Goal: Task Accomplishment & Management: Use online tool/utility

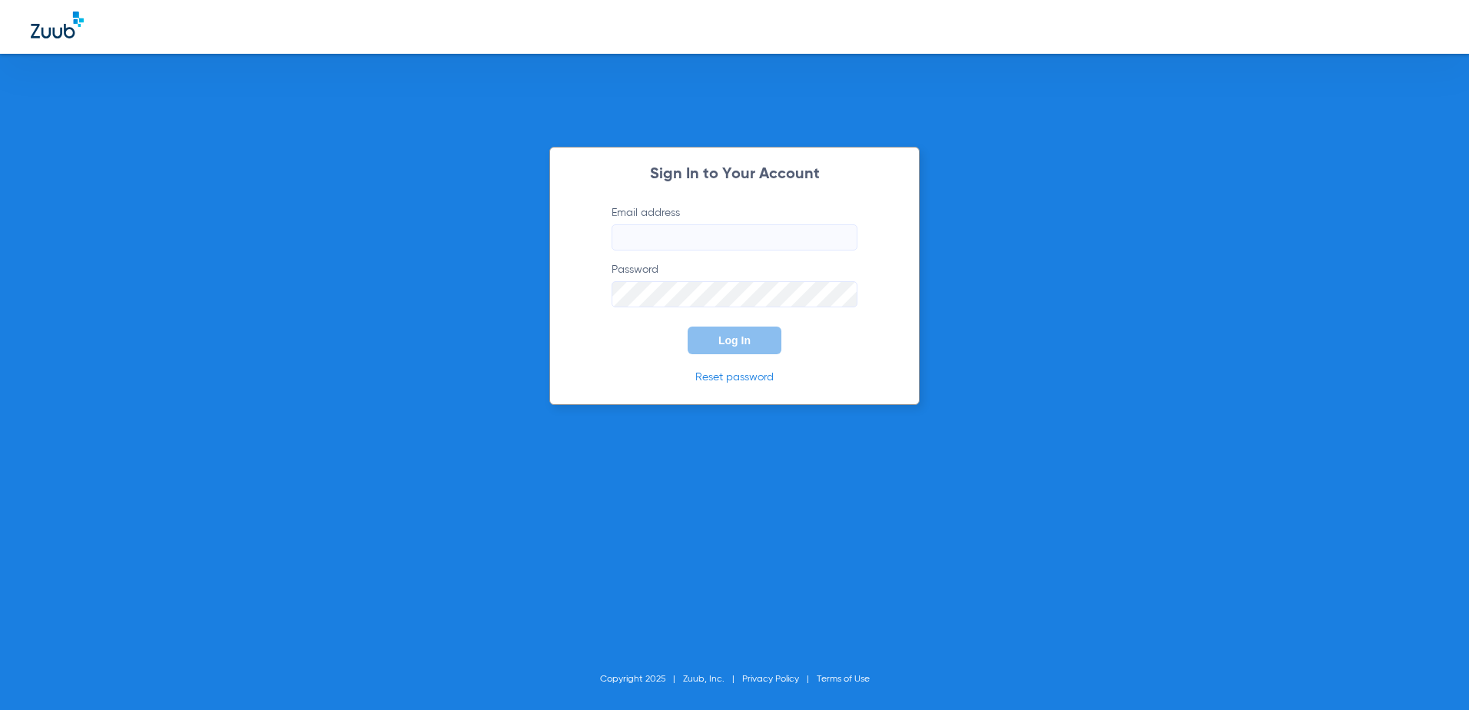
type input "[EMAIL_ADDRESS][DOMAIN_NAME]"
click at [753, 335] on button "Log In" at bounding box center [735, 341] width 94 height 28
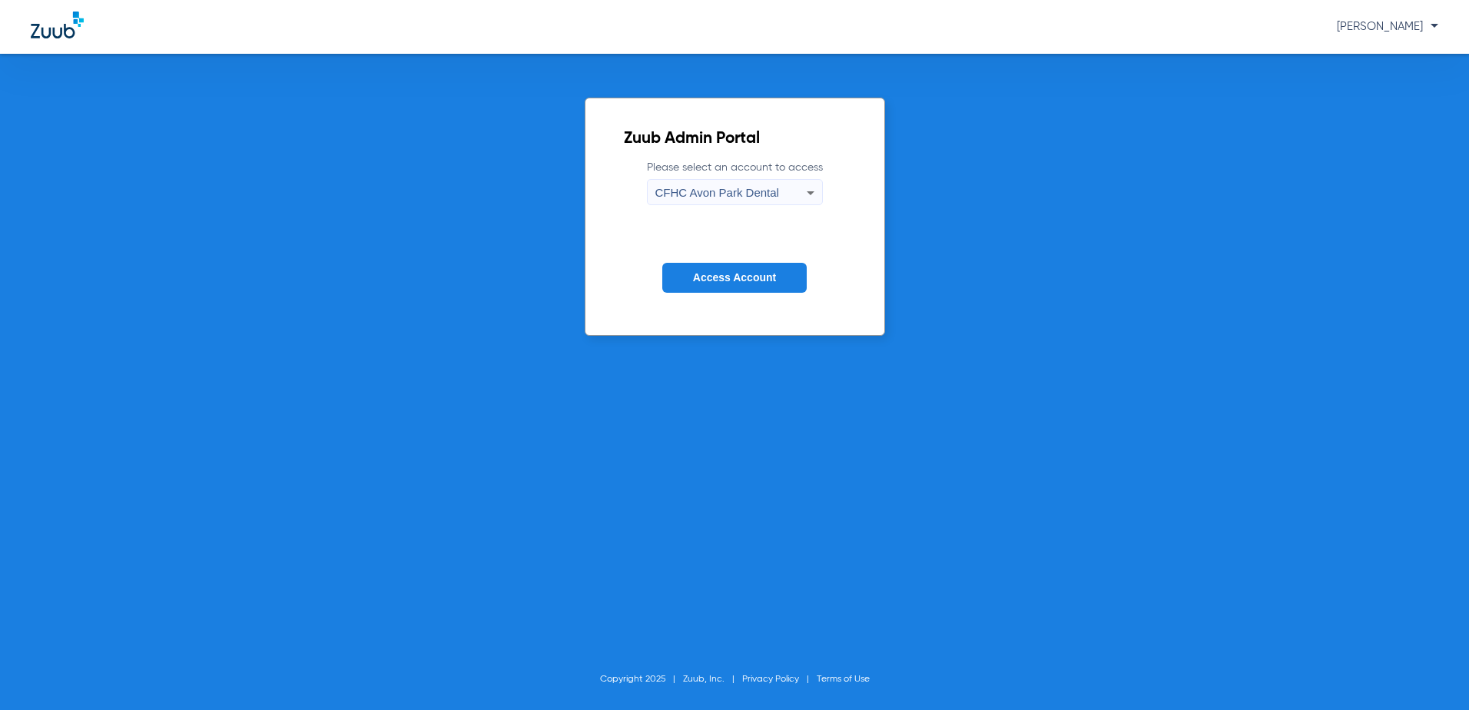
click at [807, 191] on icon at bounding box center [810, 193] width 18 height 18
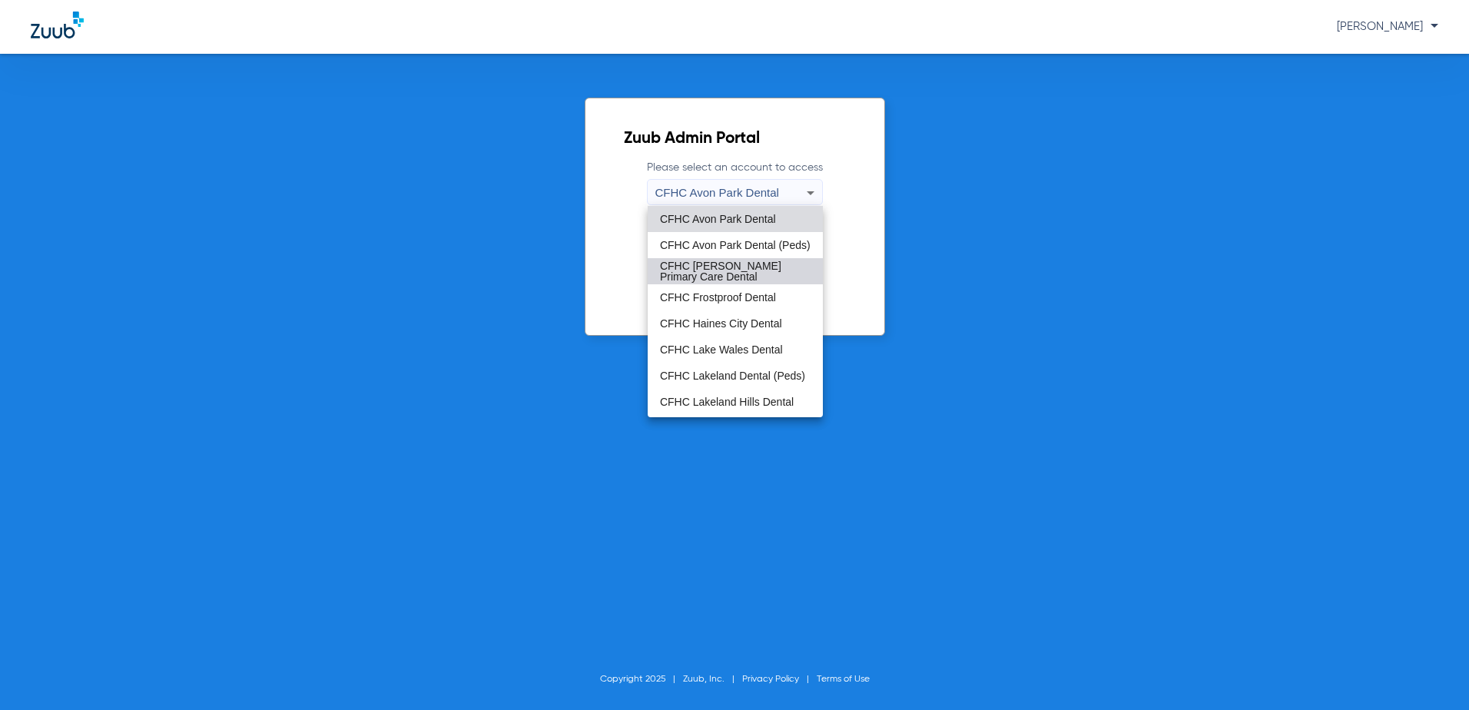
click at [738, 273] on span "CFHC [PERSON_NAME] Primary Care Dental" at bounding box center [735, 271] width 151 height 22
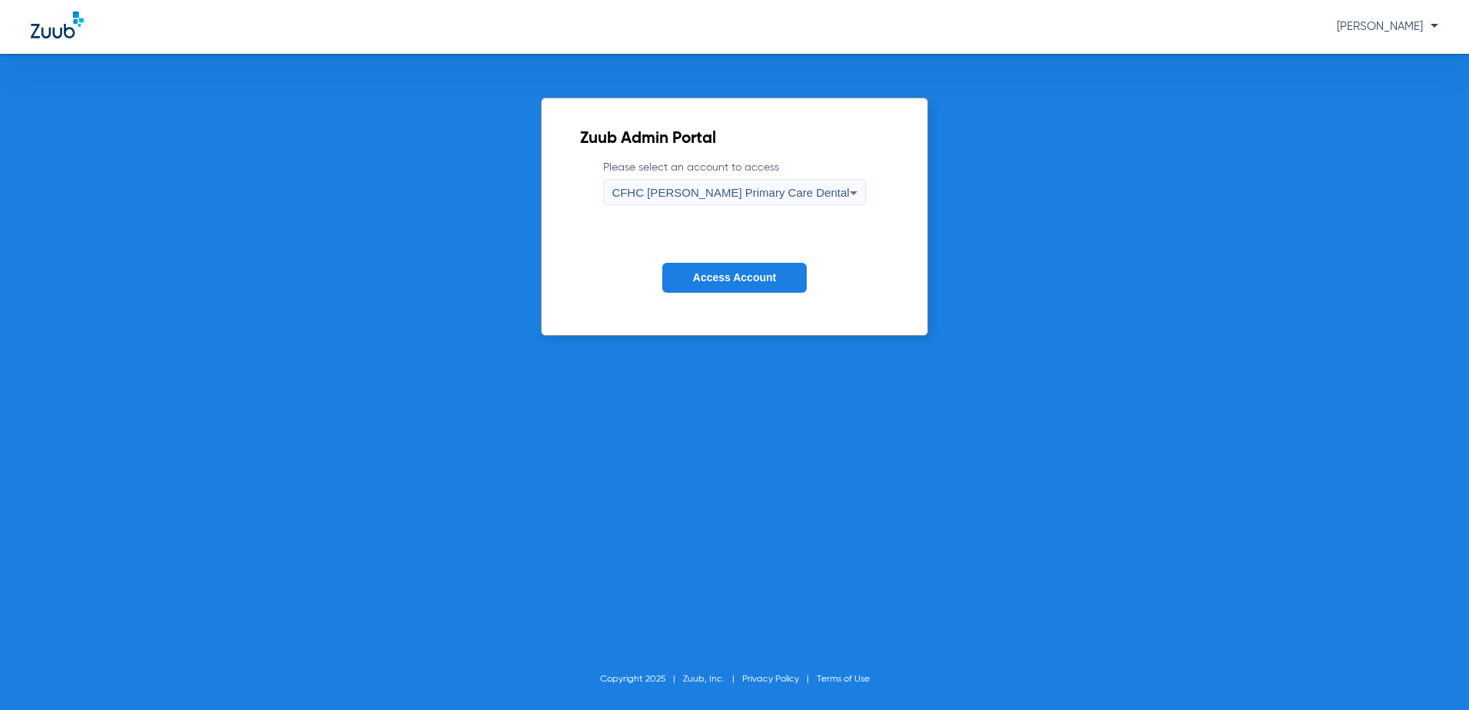
click at [727, 280] on span "Access Account" at bounding box center [734, 277] width 83 height 12
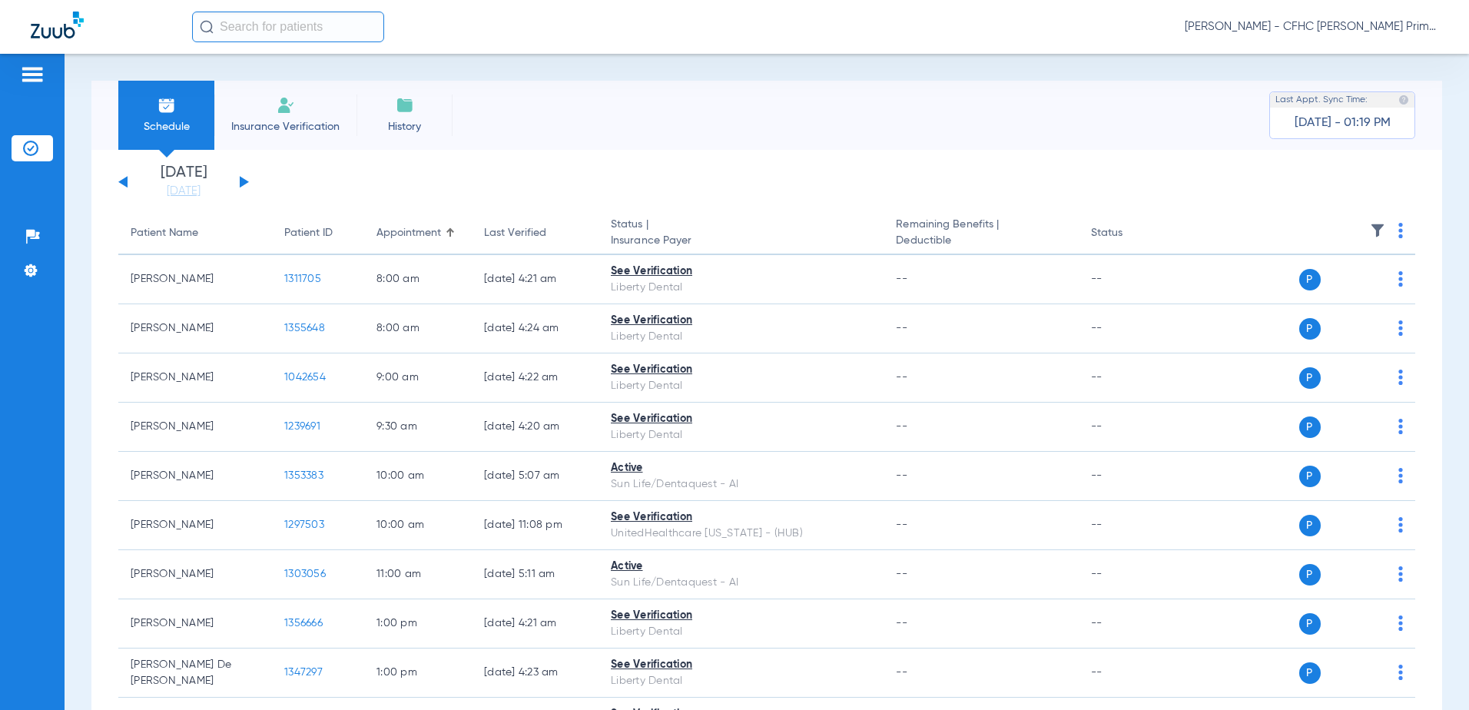
click at [247, 181] on button at bounding box center [244, 182] width 9 height 12
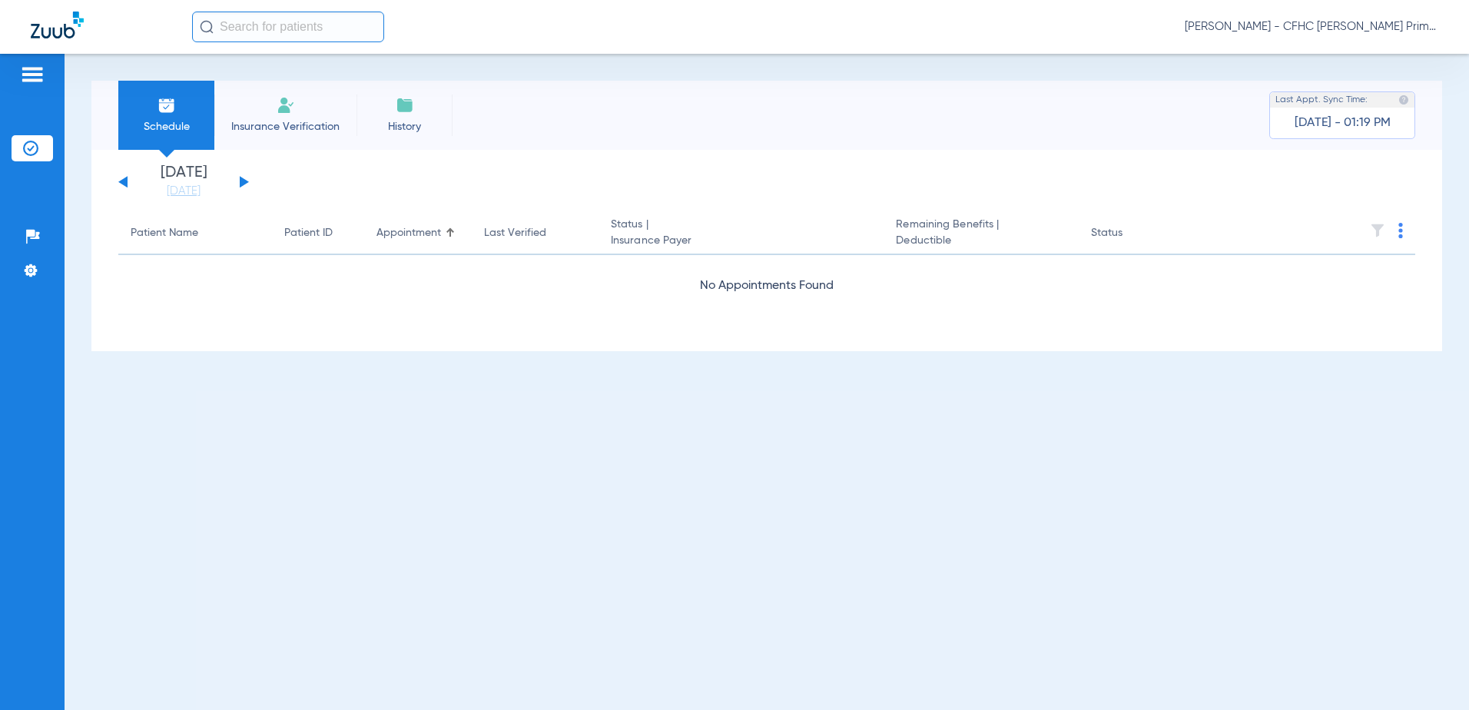
click at [246, 181] on button at bounding box center [244, 182] width 9 height 12
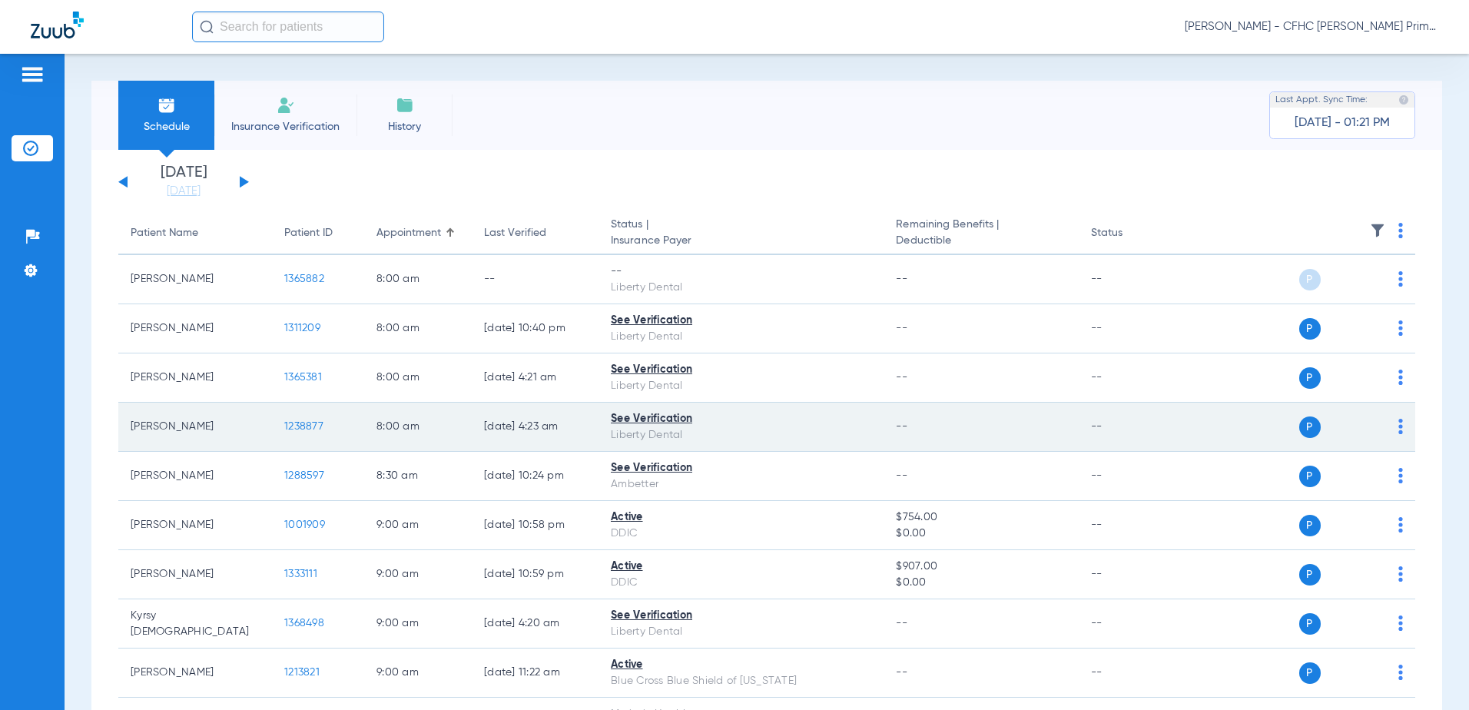
click at [190, 429] on td "[PERSON_NAME]" at bounding box center [195, 427] width 154 height 49
click at [314, 426] on span "1238877" at bounding box center [303, 426] width 39 height 11
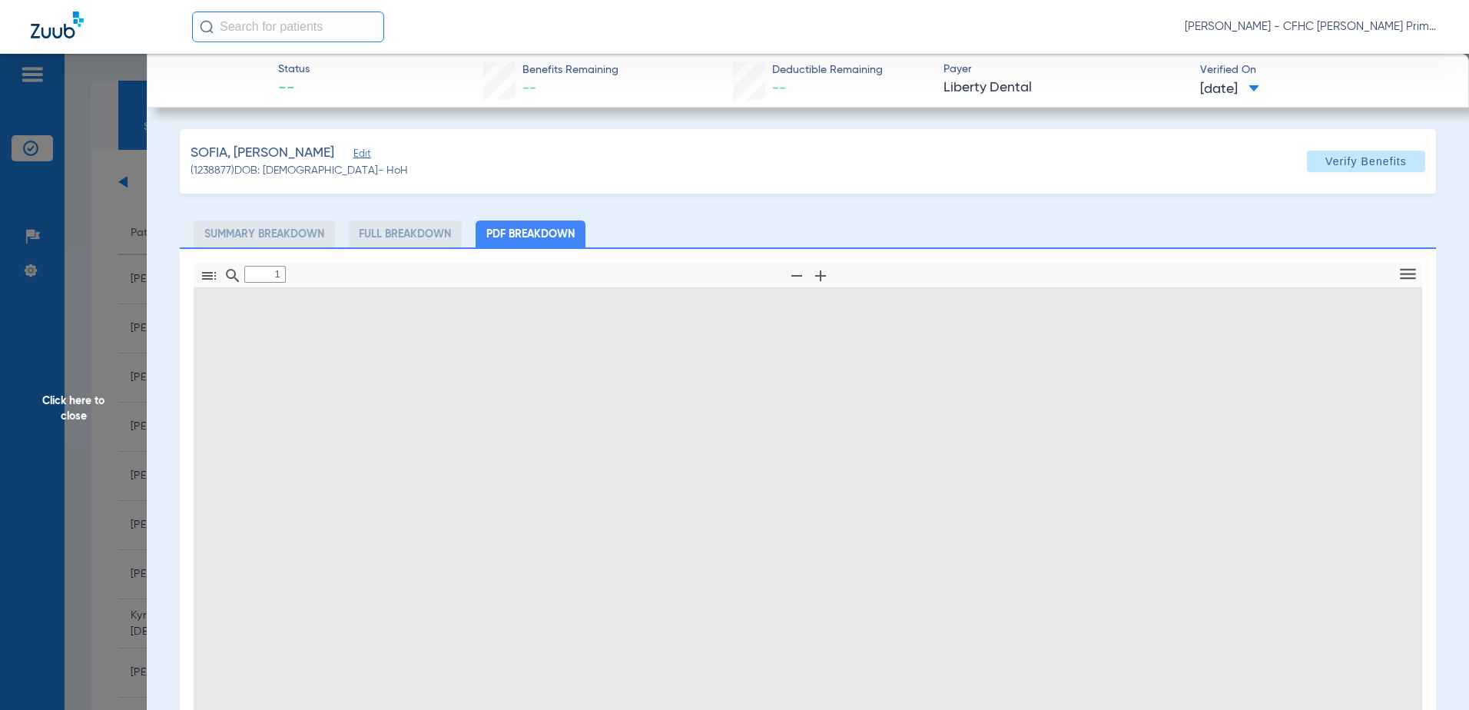
type input "0"
select select "page-width"
type input "1"
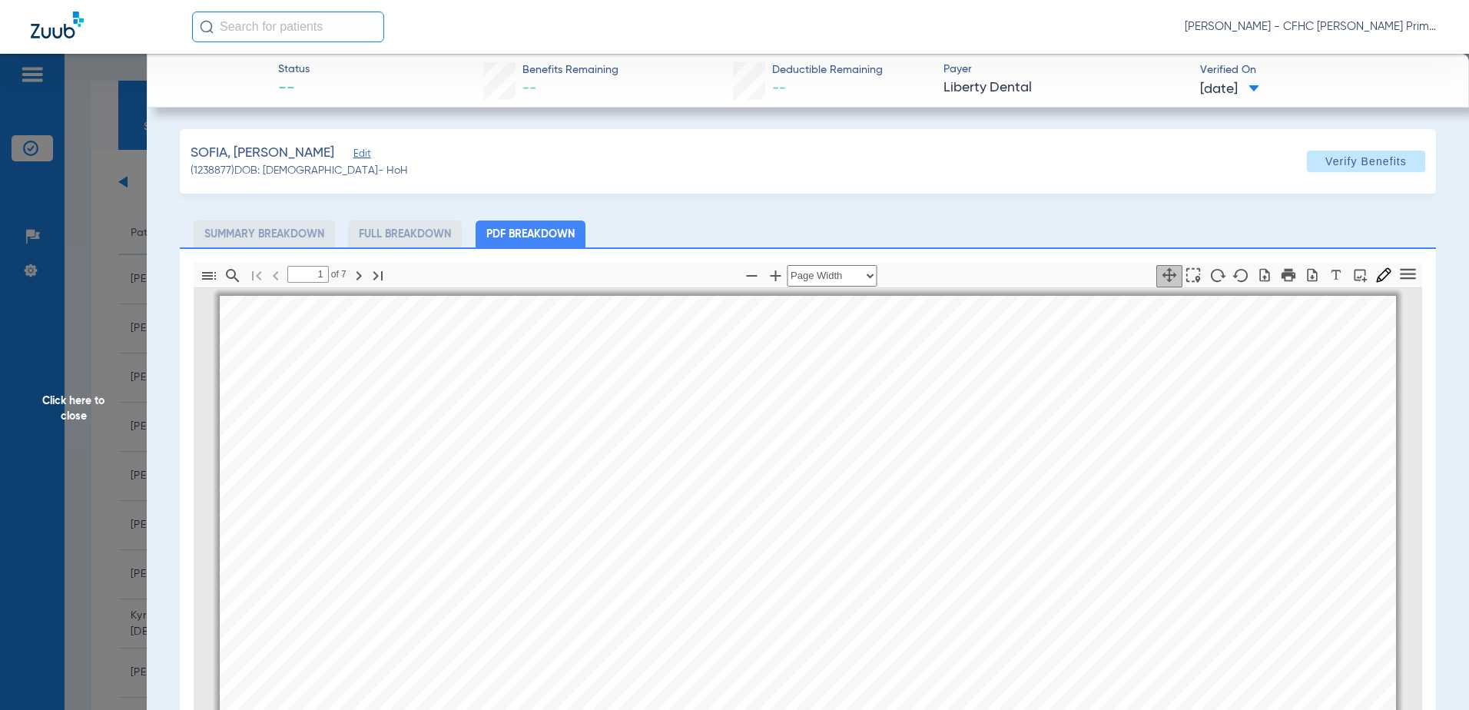
scroll to position [8, 0]
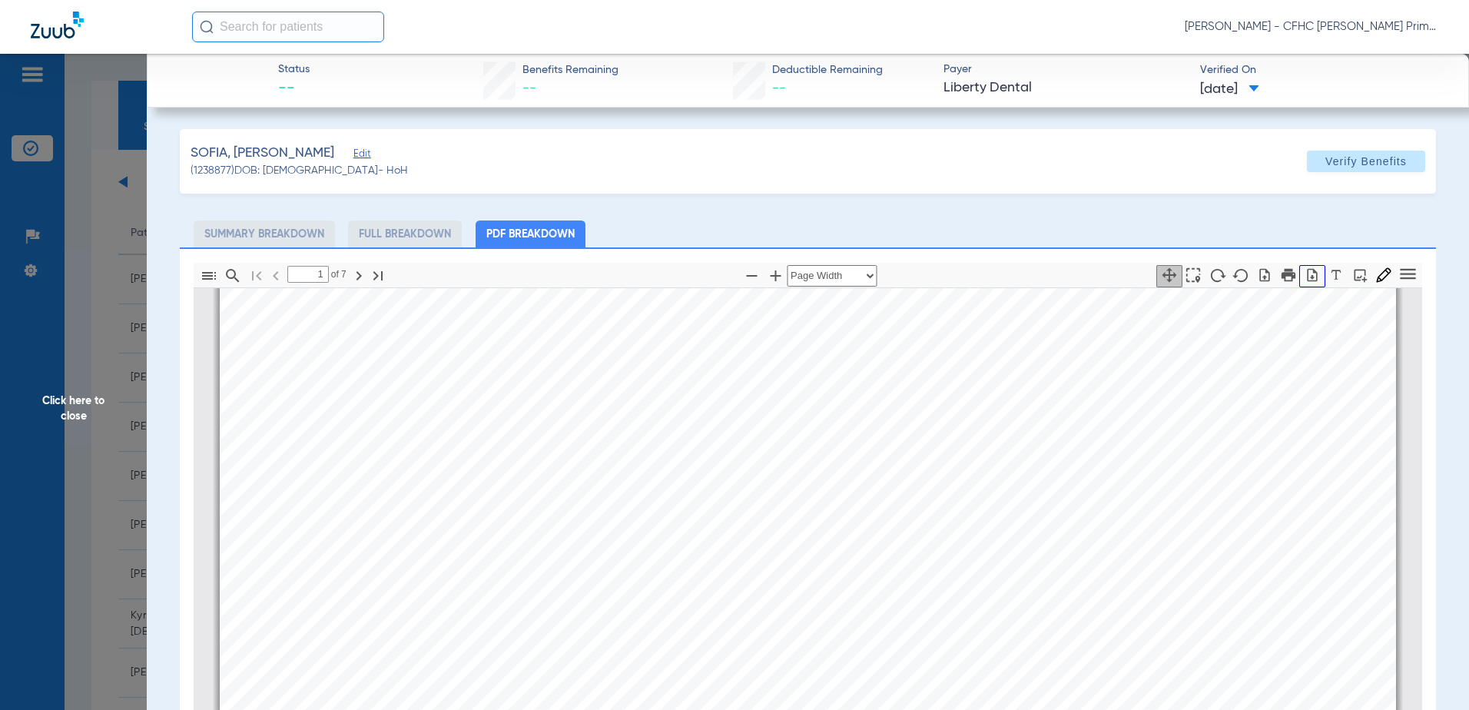
click at [1308, 277] on icon "button" at bounding box center [1313, 274] width 10 height 13
click at [68, 398] on span "Click here to close" at bounding box center [73, 409] width 147 height 710
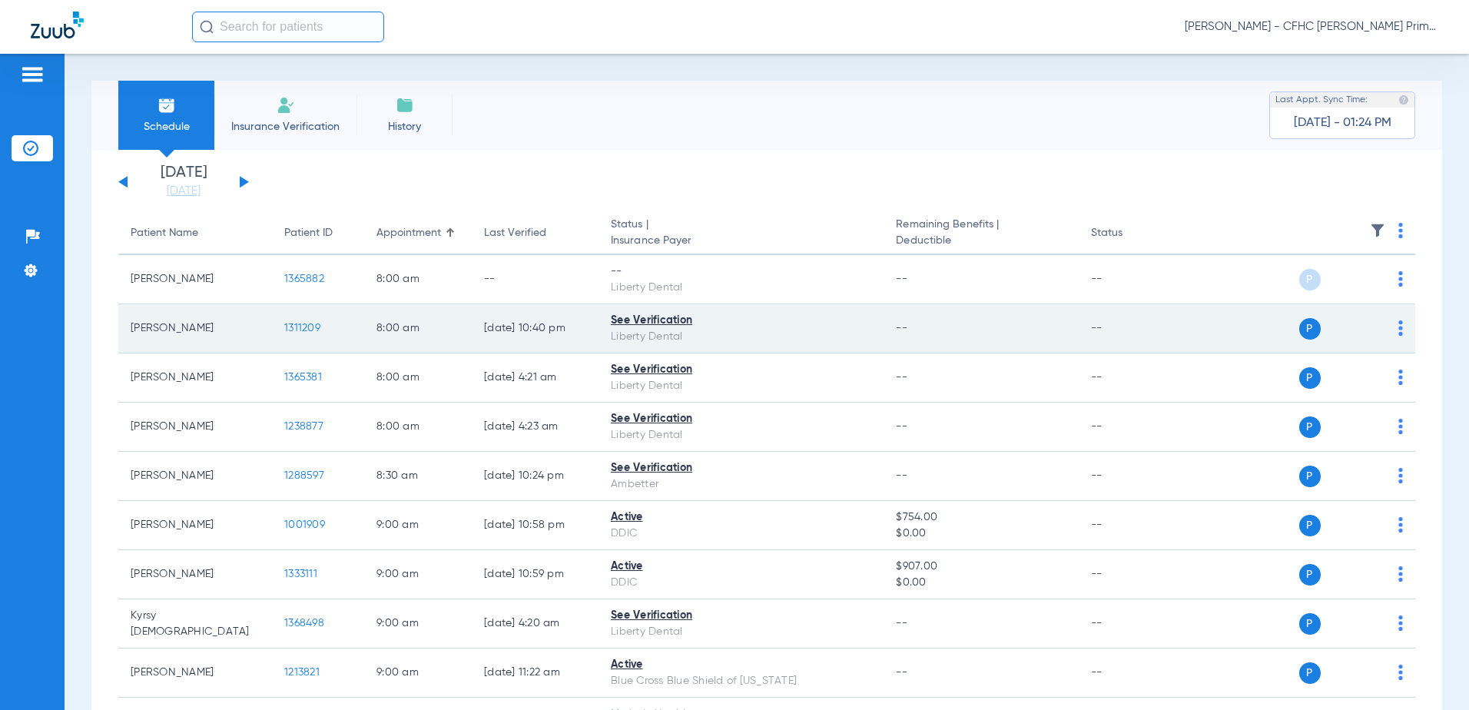
click at [308, 327] on span "1311209" at bounding box center [302, 328] width 36 height 11
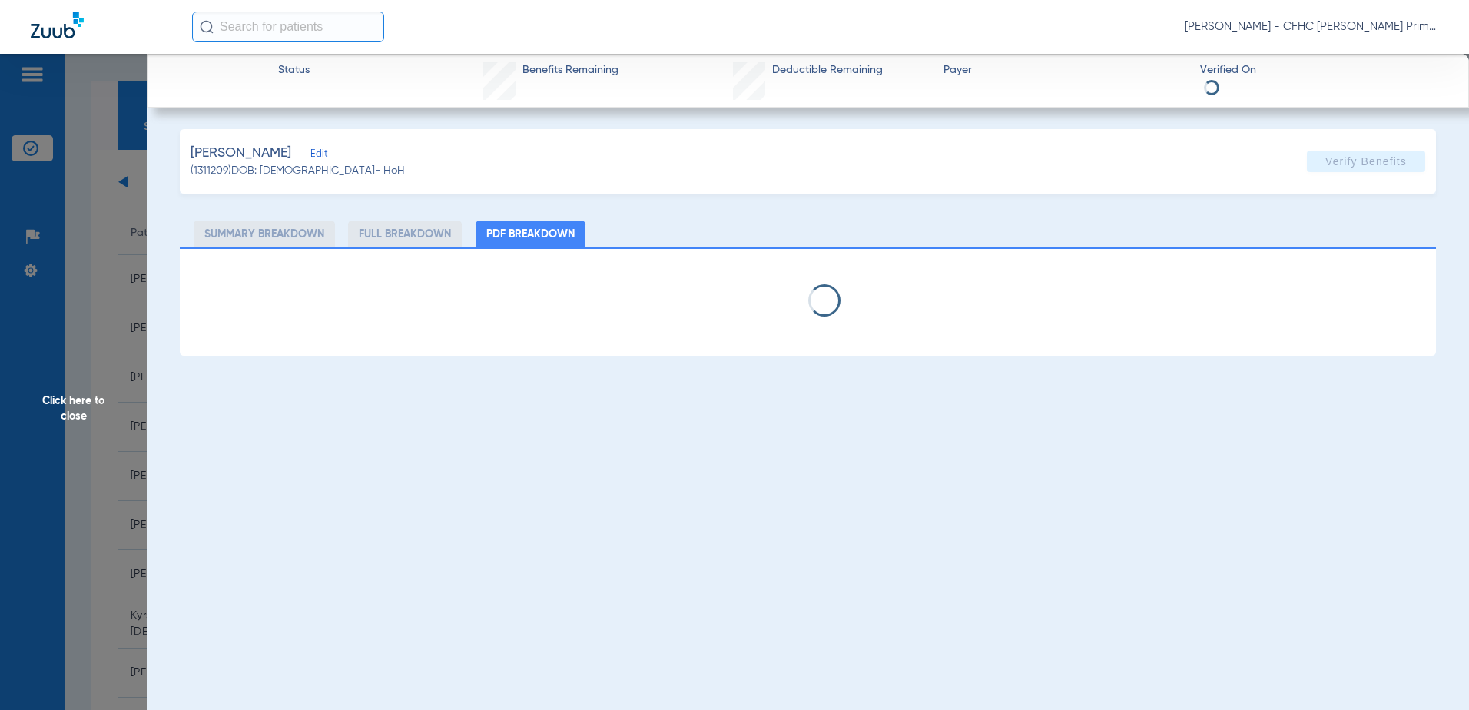
select select "page-width"
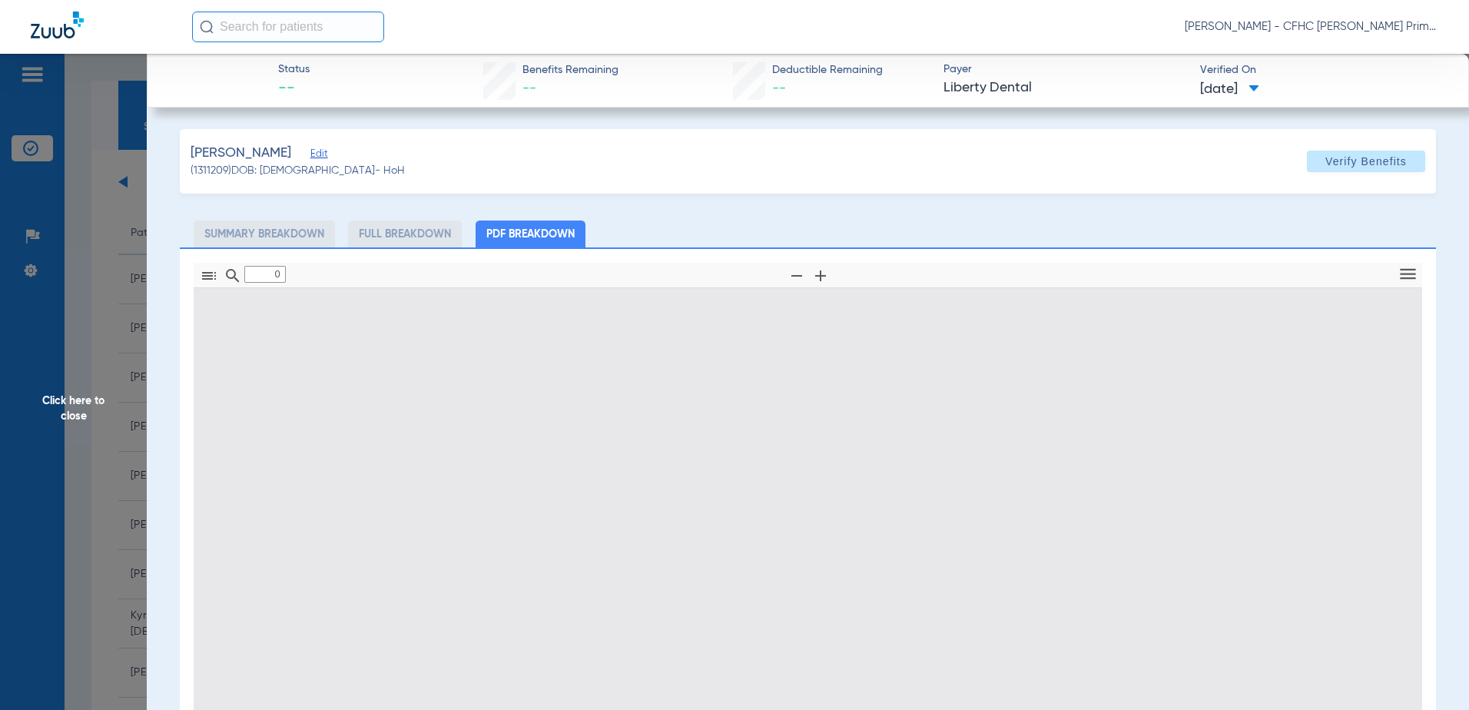
type input "1"
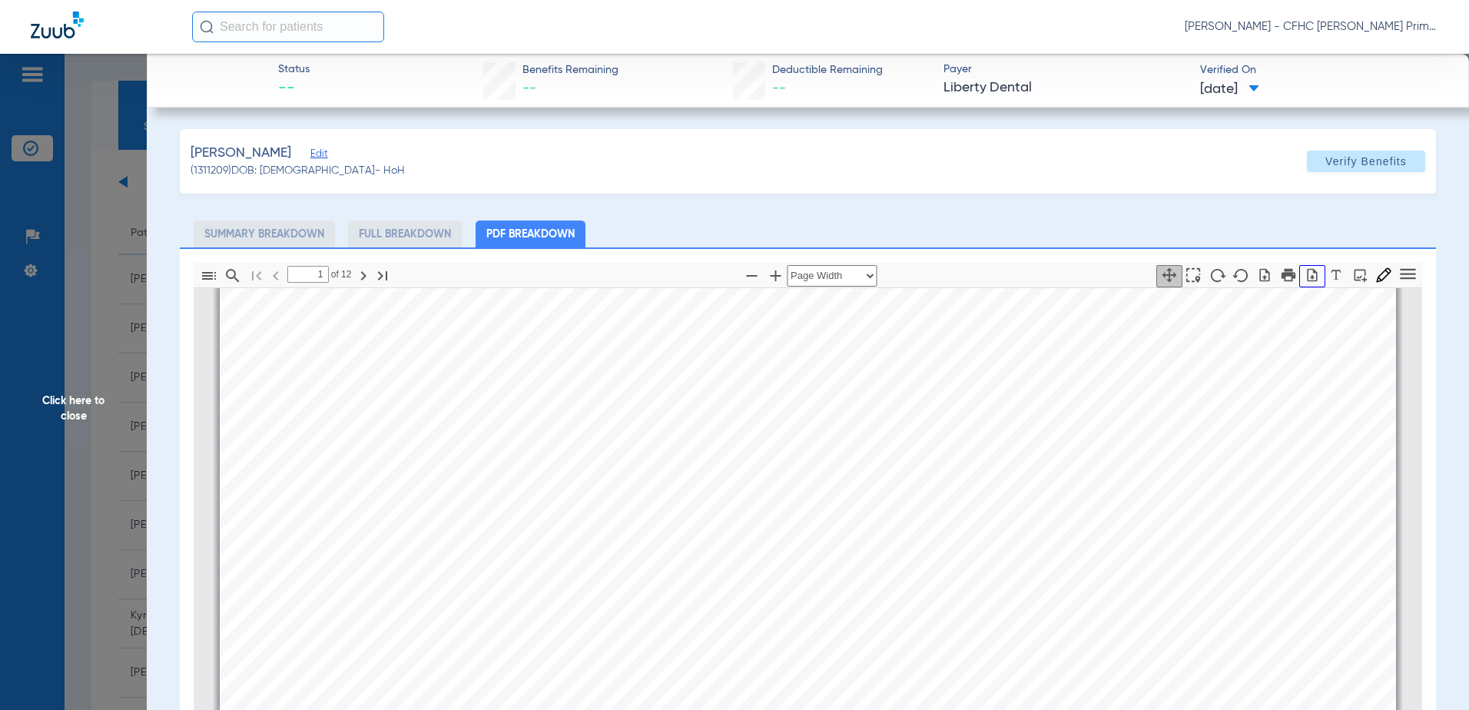
click at [1305, 276] on icon "button" at bounding box center [1312, 274] width 15 height 15
click at [77, 396] on span "Click here to close" at bounding box center [73, 409] width 147 height 710
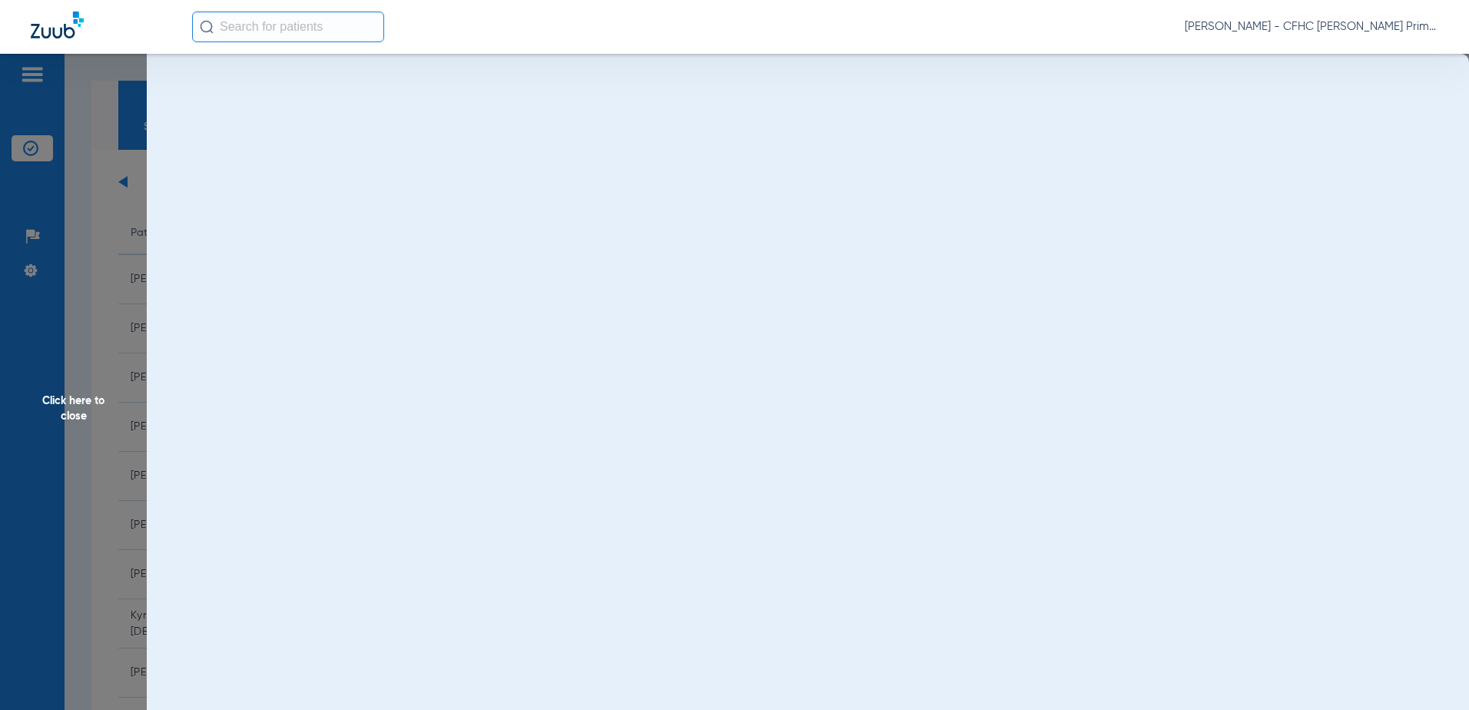
click at [77, 396] on span "Click here to close" at bounding box center [73, 409] width 147 height 710
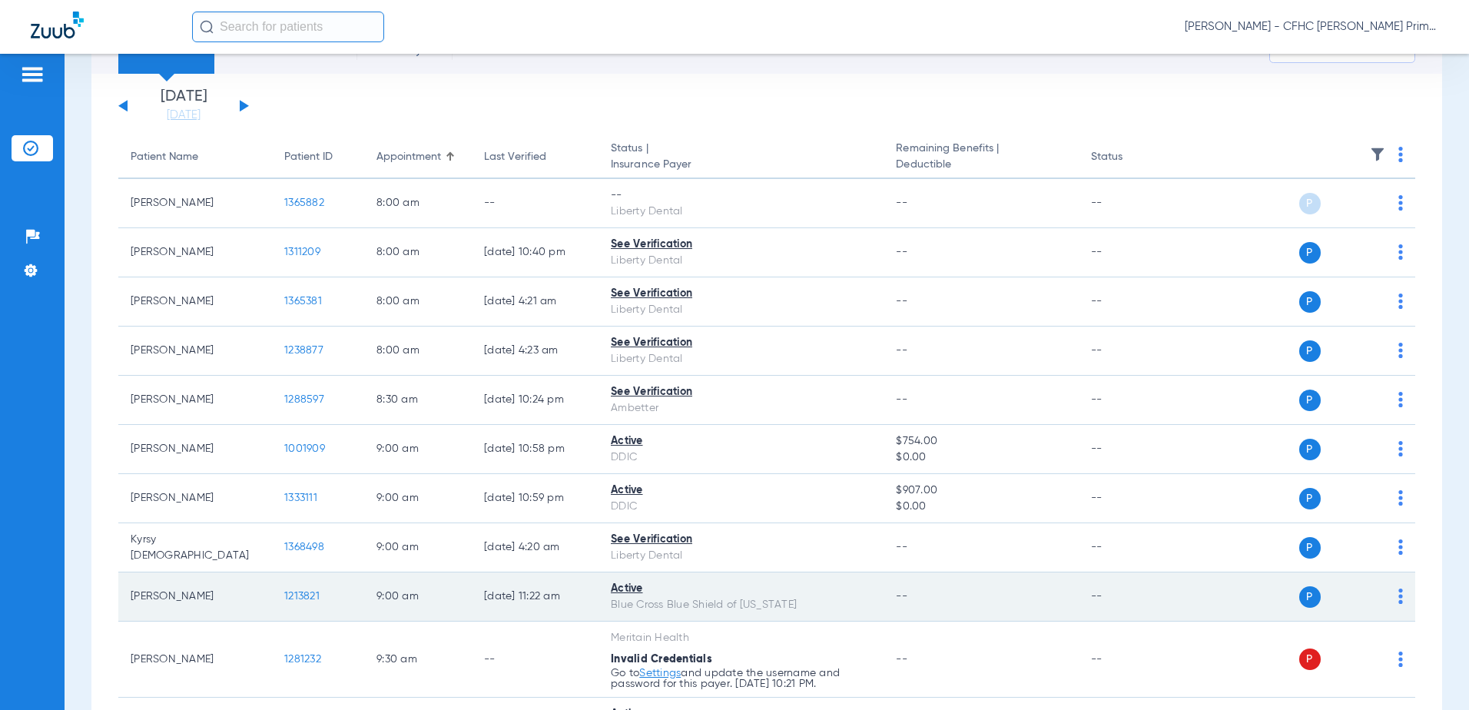
scroll to position [77, 0]
click at [304, 592] on span "1213821" at bounding box center [301, 595] width 35 height 11
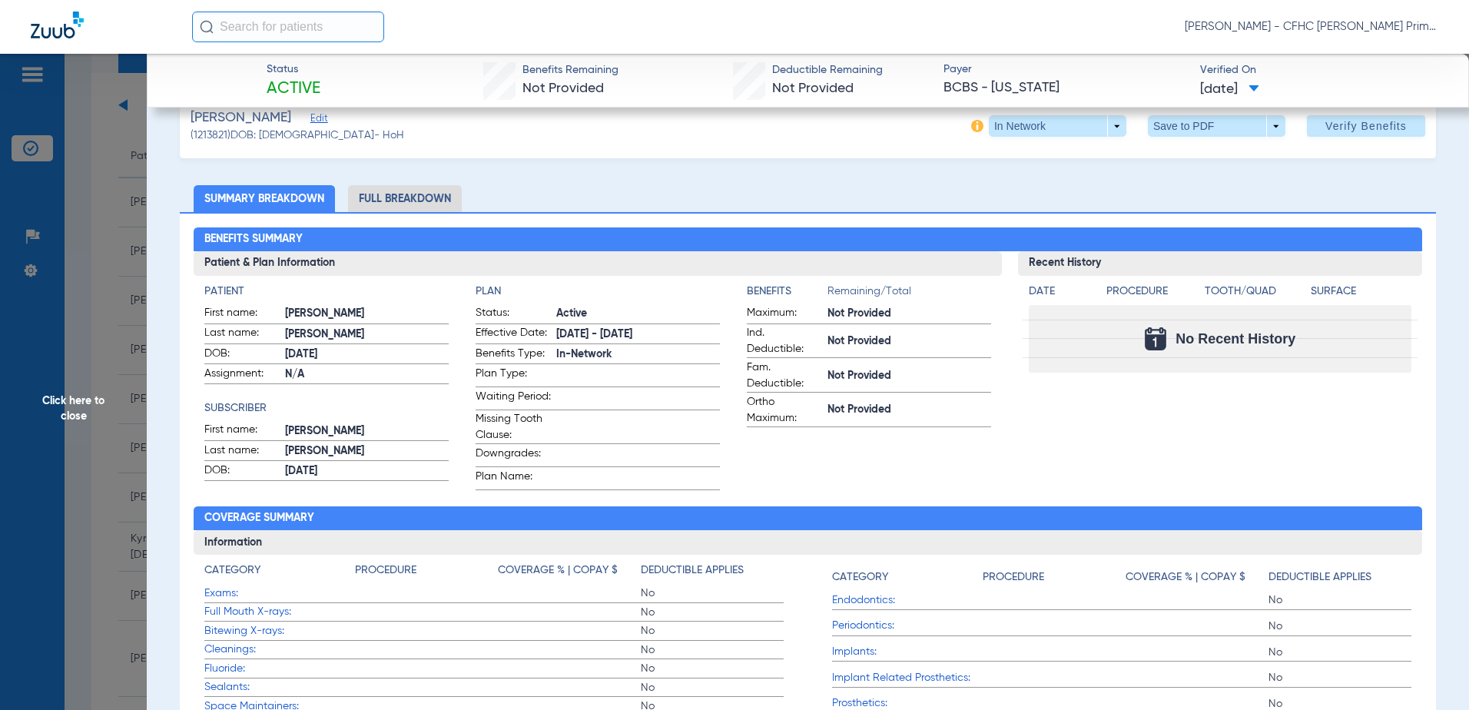
scroll to position [0, 0]
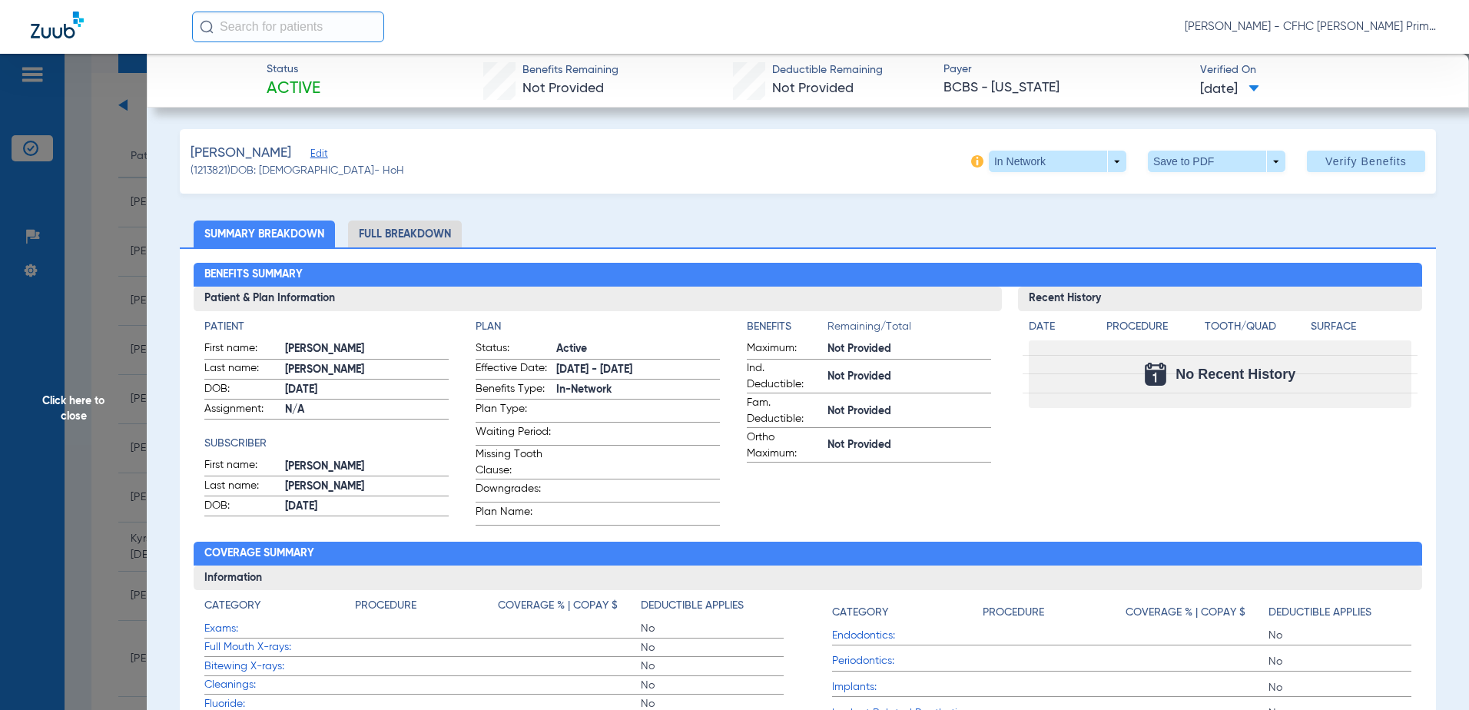
click at [324, 150] on span "Edit" at bounding box center [317, 155] width 14 height 15
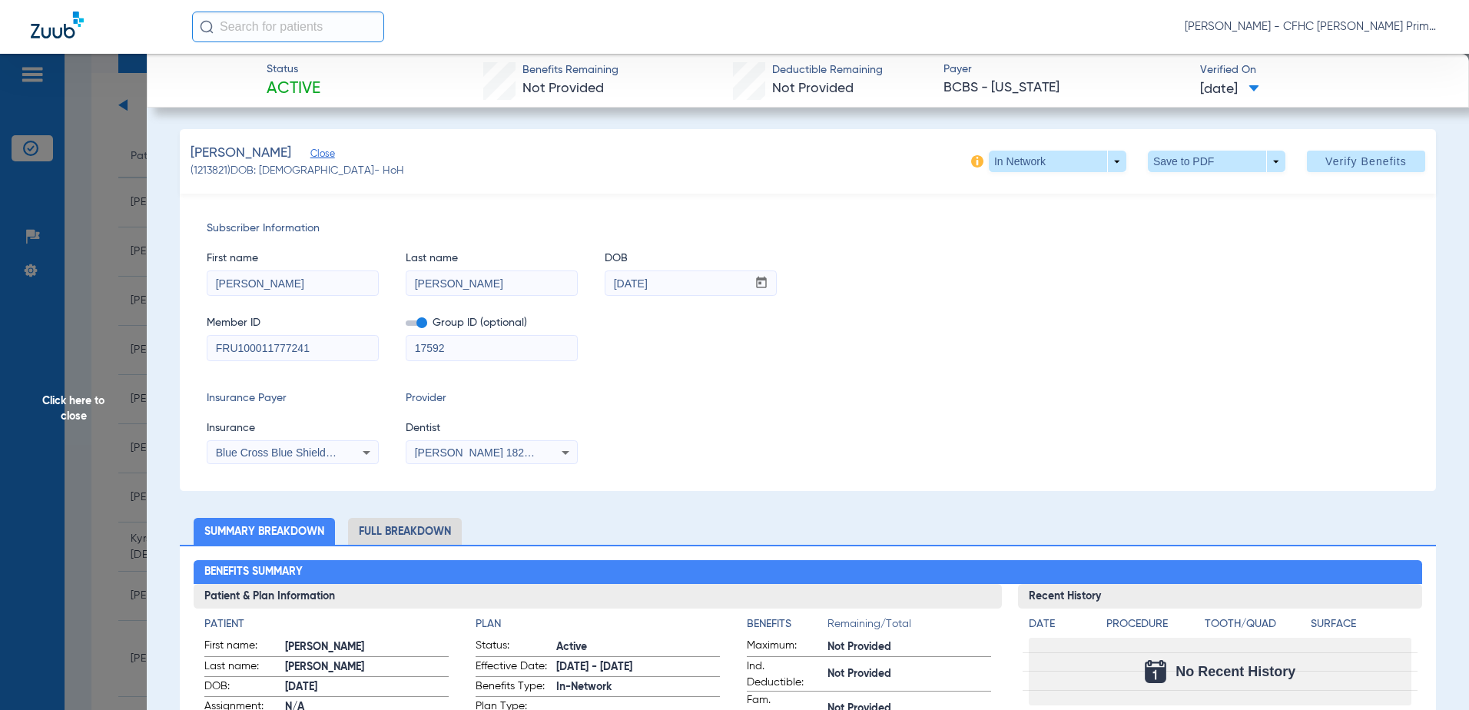
click at [424, 322] on span at bounding box center [417, 322] width 22 height 5
click at [406, 326] on input "checkbox" at bounding box center [406, 326] width 0 height 0
click at [1335, 159] on span "Verify Benefits" at bounding box center [1365, 161] width 81 height 12
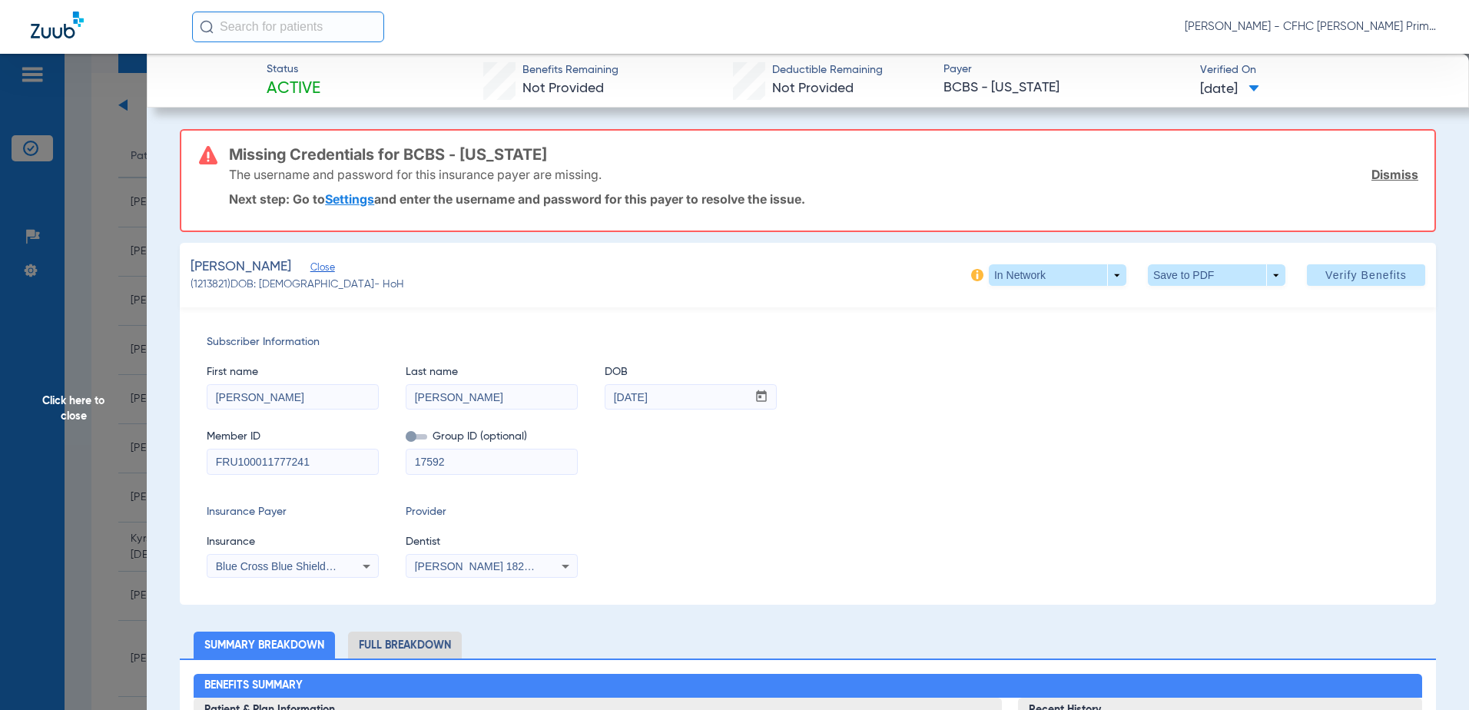
click at [366, 564] on icon at bounding box center [366, 566] width 18 height 18
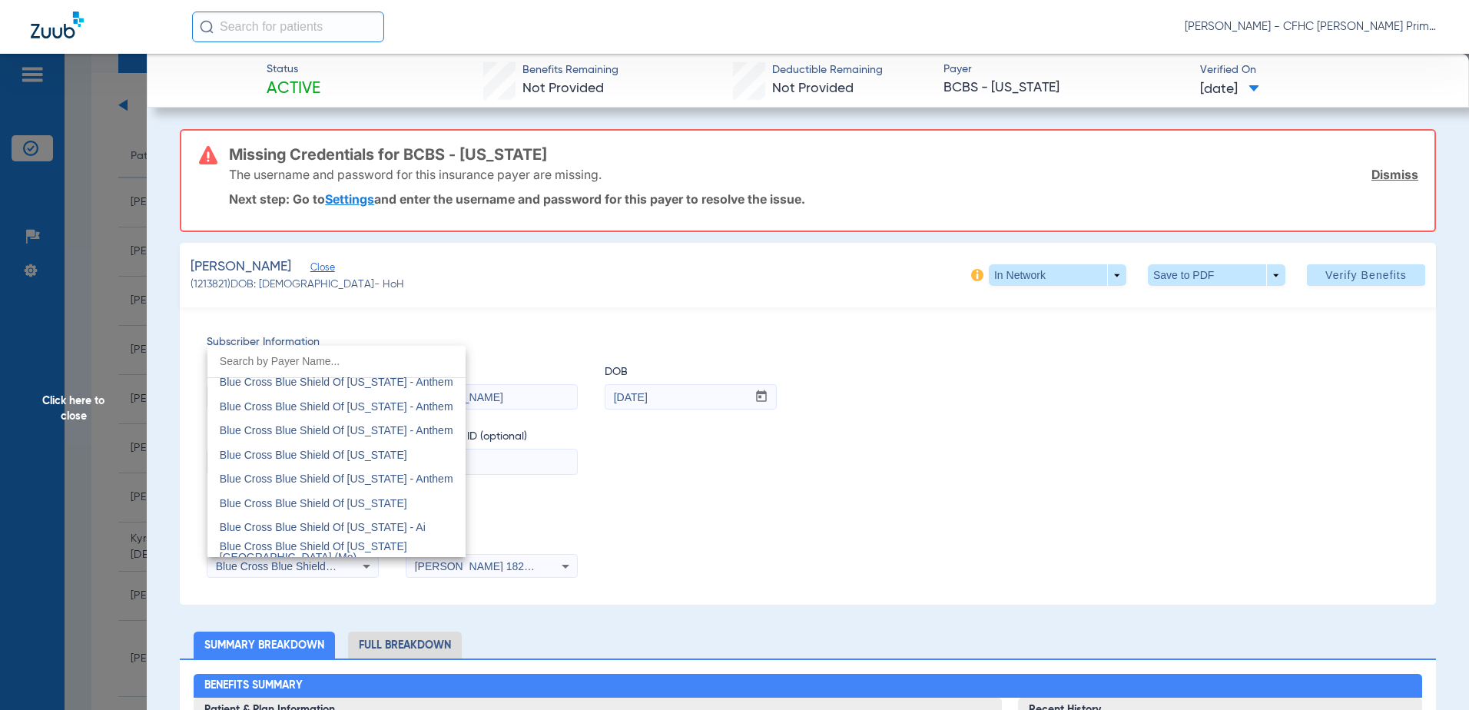
scroll to position [959, 0]
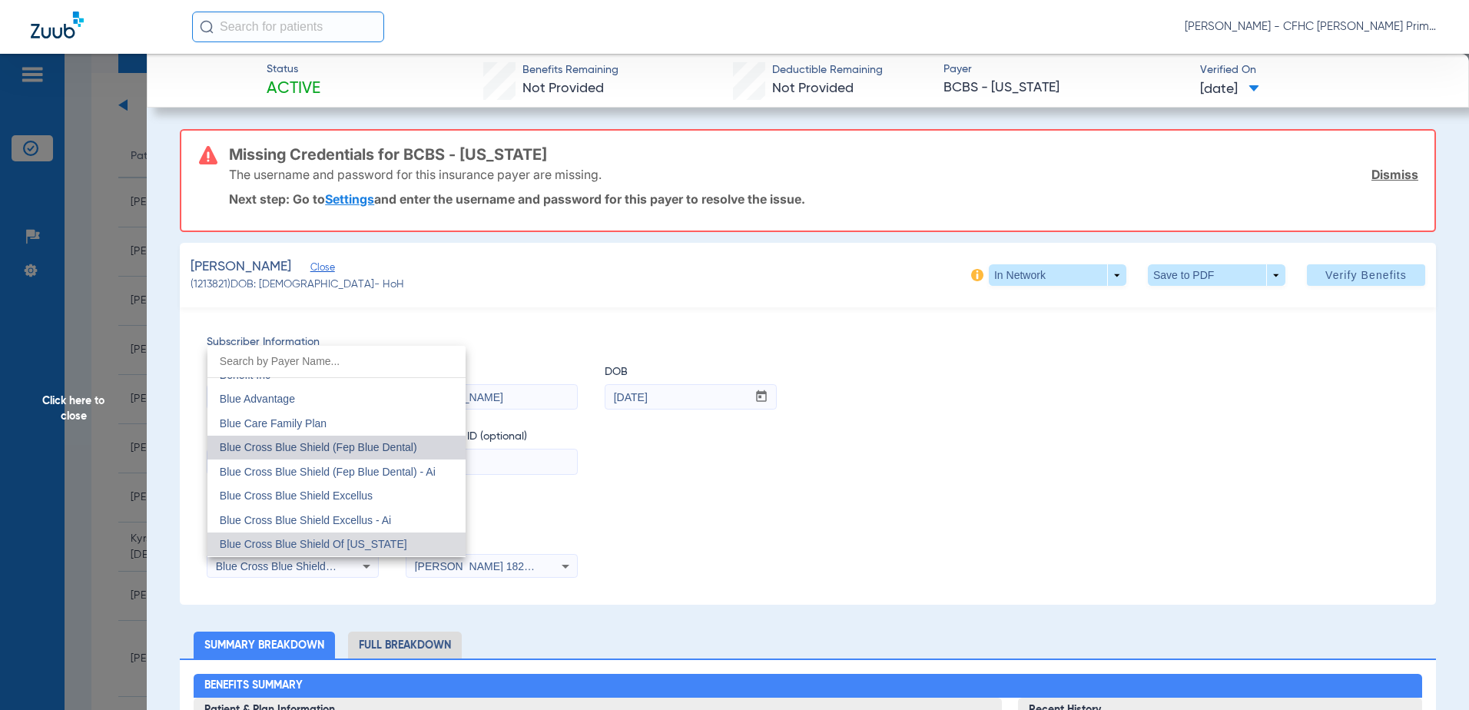
click at [419, 444] on mat-option "Blue Cross Blue Shield (Fep Blue Dental)" at bounding box center [336, 448] width 258 height 25
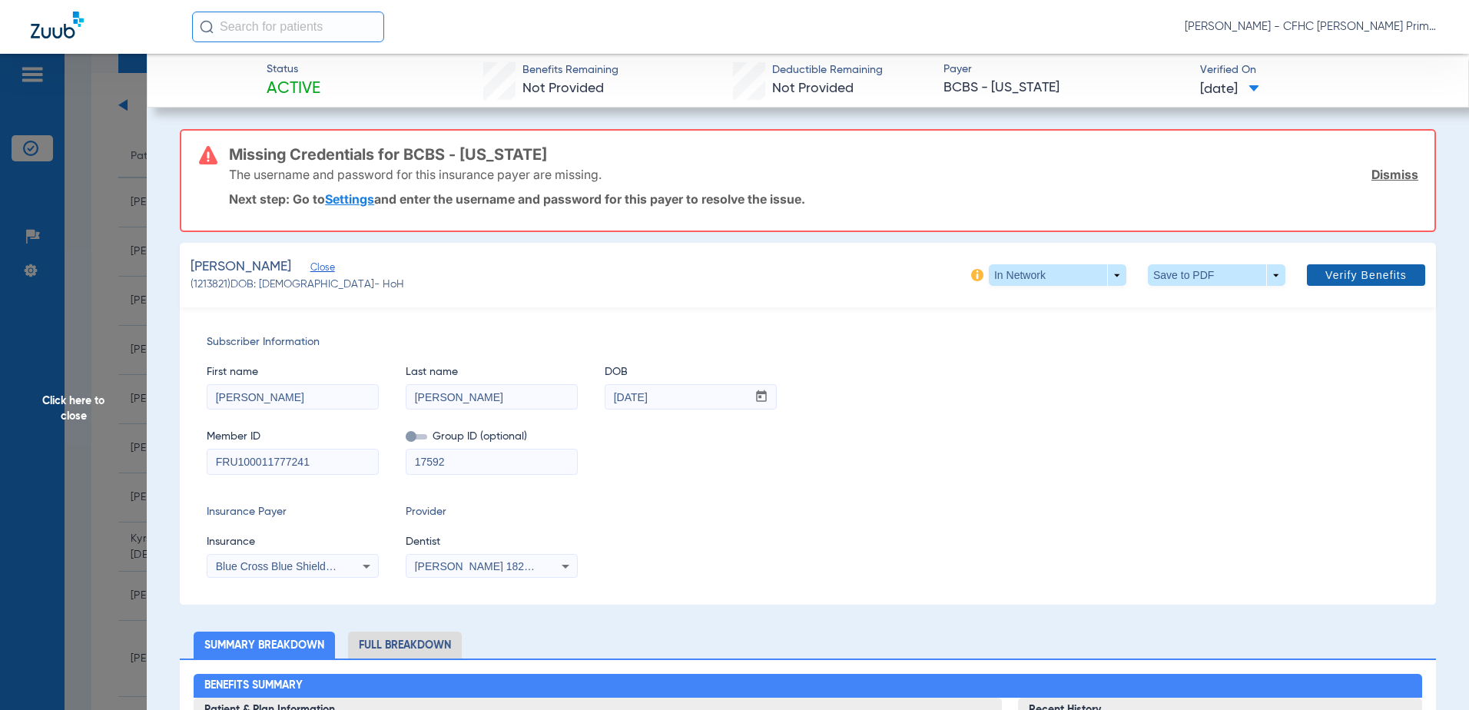
click at [1358, 276] on span "Verify Benefits" at bounding box center [1365, 275] width 81 height 12
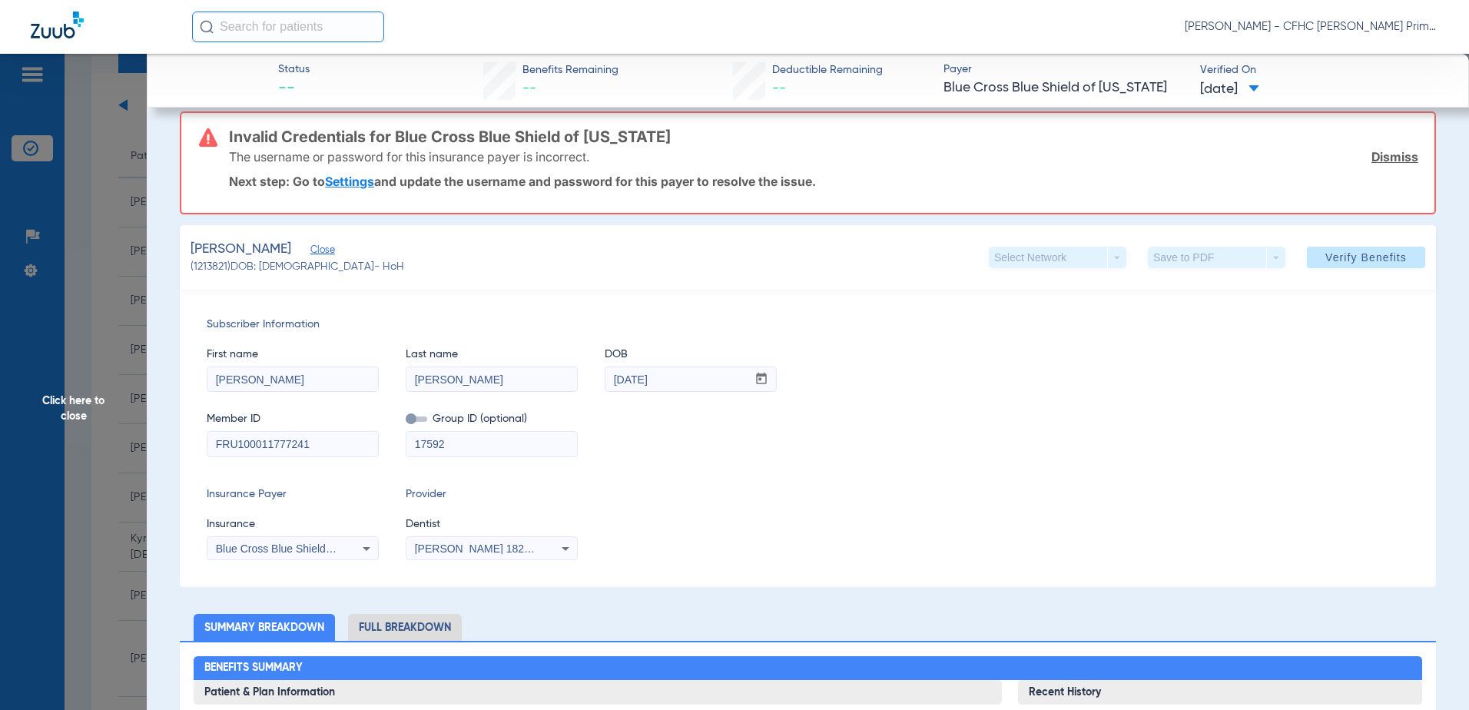
scroll to position [0, 0]
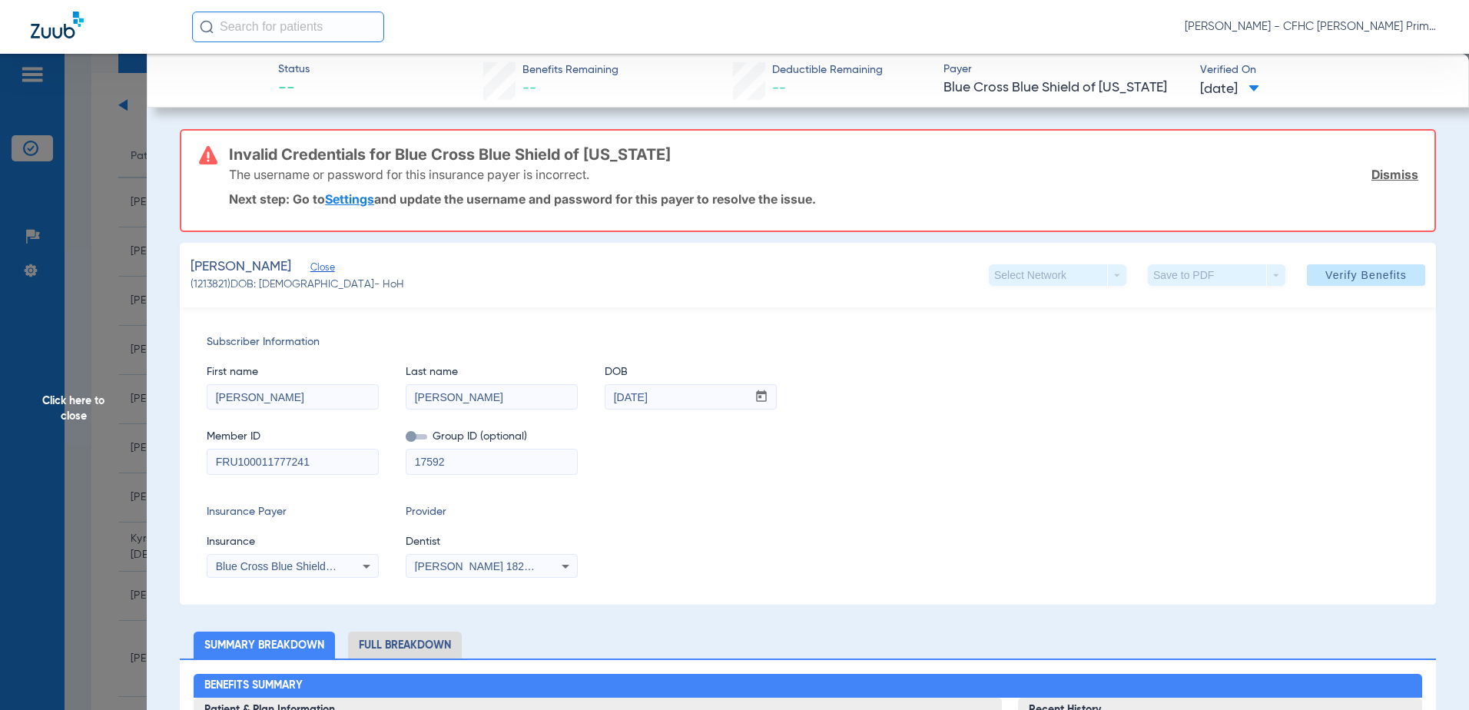
click at [81, 410] on span "Click here to close" at bounding box center [73, 409] width 147 height 710
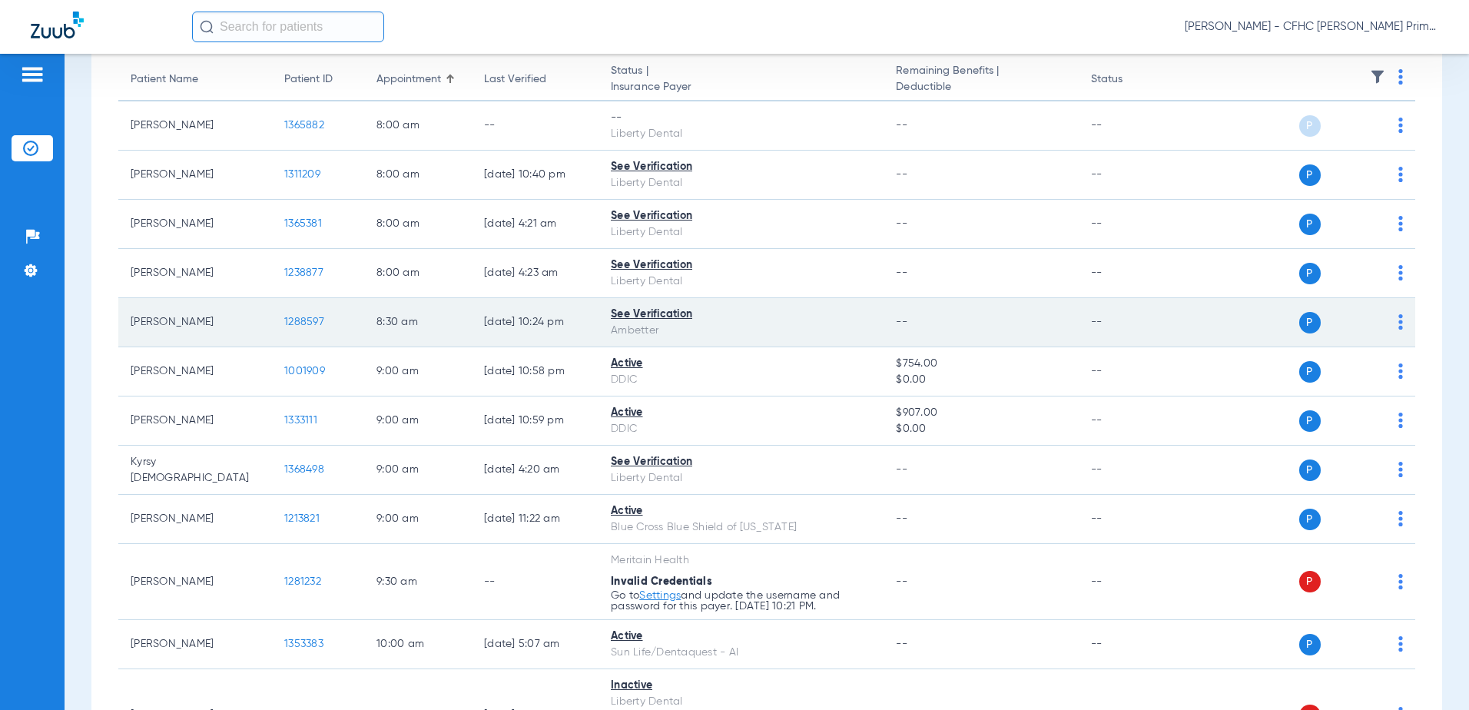
scroll to position [230, 0]
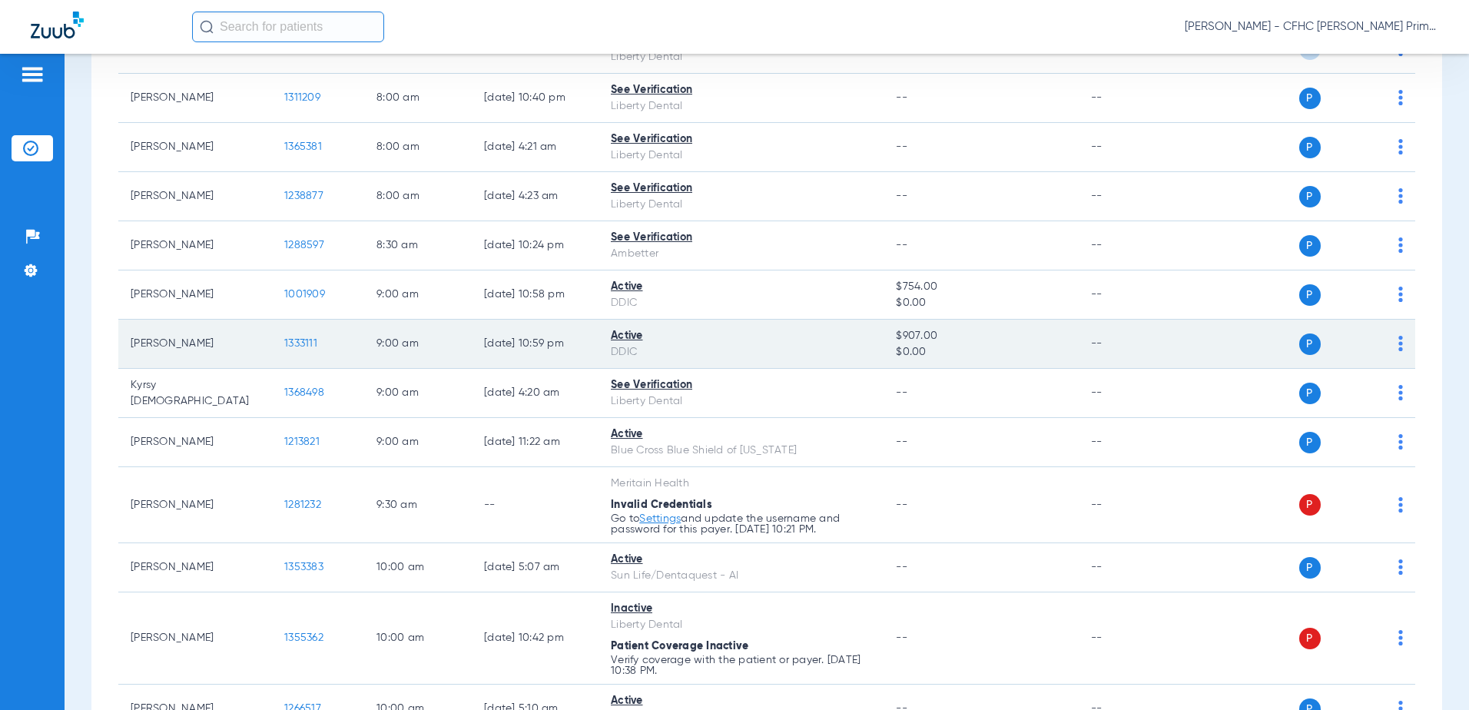
click at [300, 343] on span "1333111" at bounding box center [300, 343] width 33 height 11
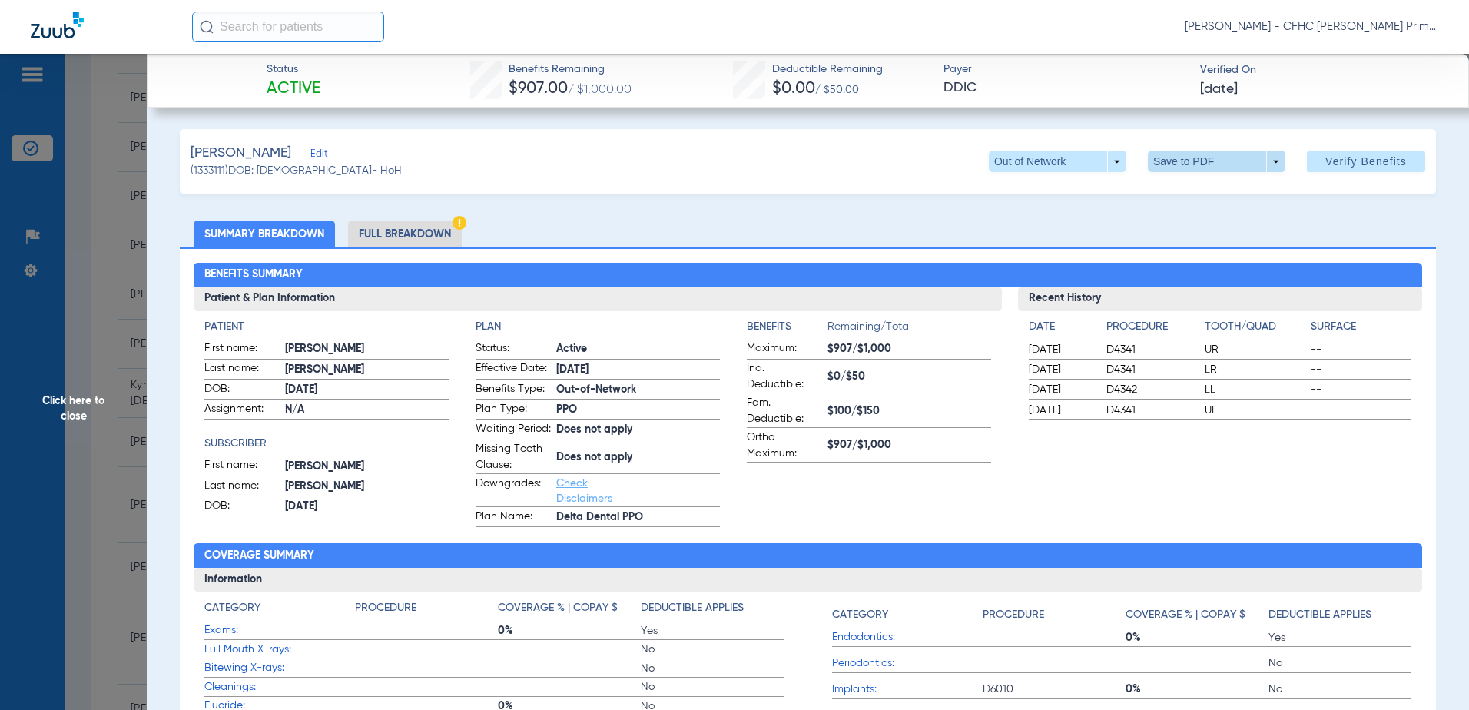
click at [1199, 164] on span at bounding box center [1216, 161] width 37 height 37
click at [1195, 195] on span "Save to PDF" at bounding box center [1210, 192] width 61 height 11
click at [79, 400] on span "Click here to close" at bounding box center [73, 409] width 147 height 710
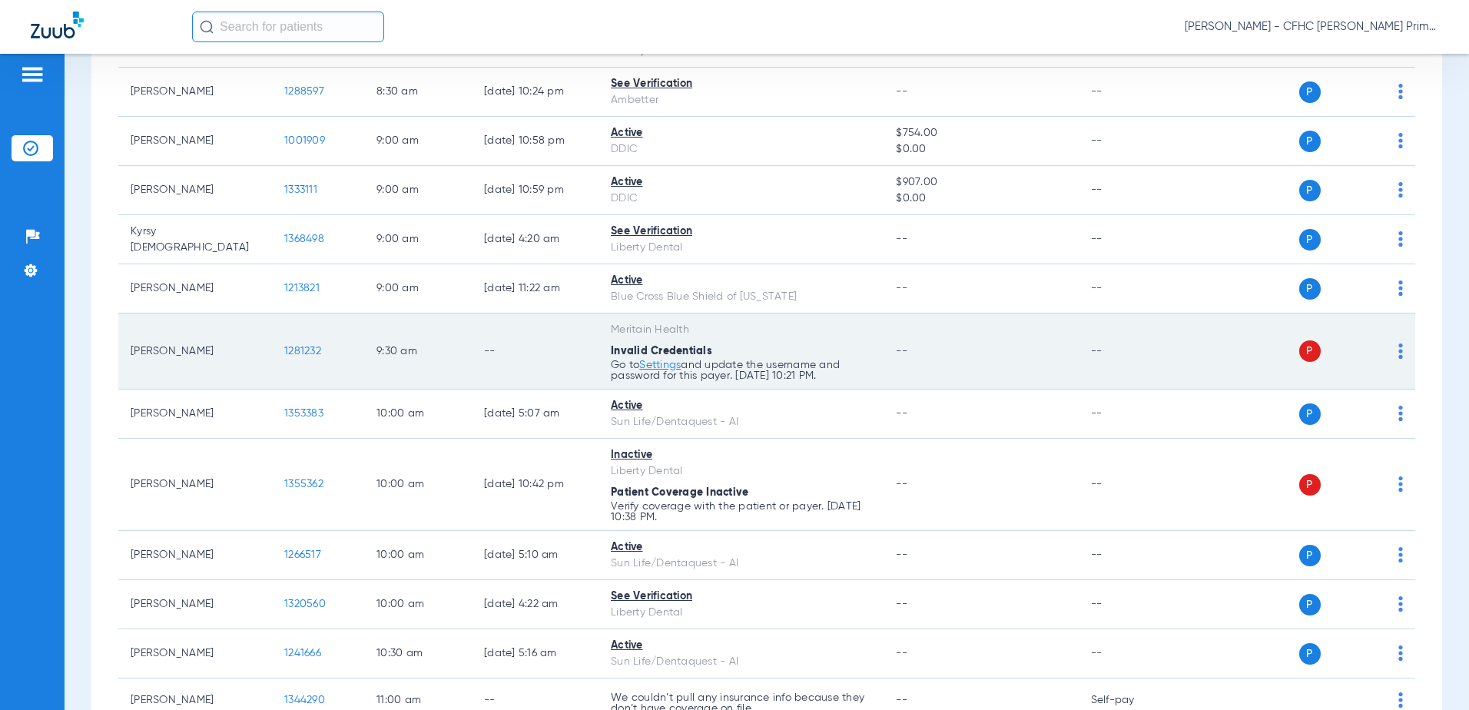
scroll to position [461, 0]
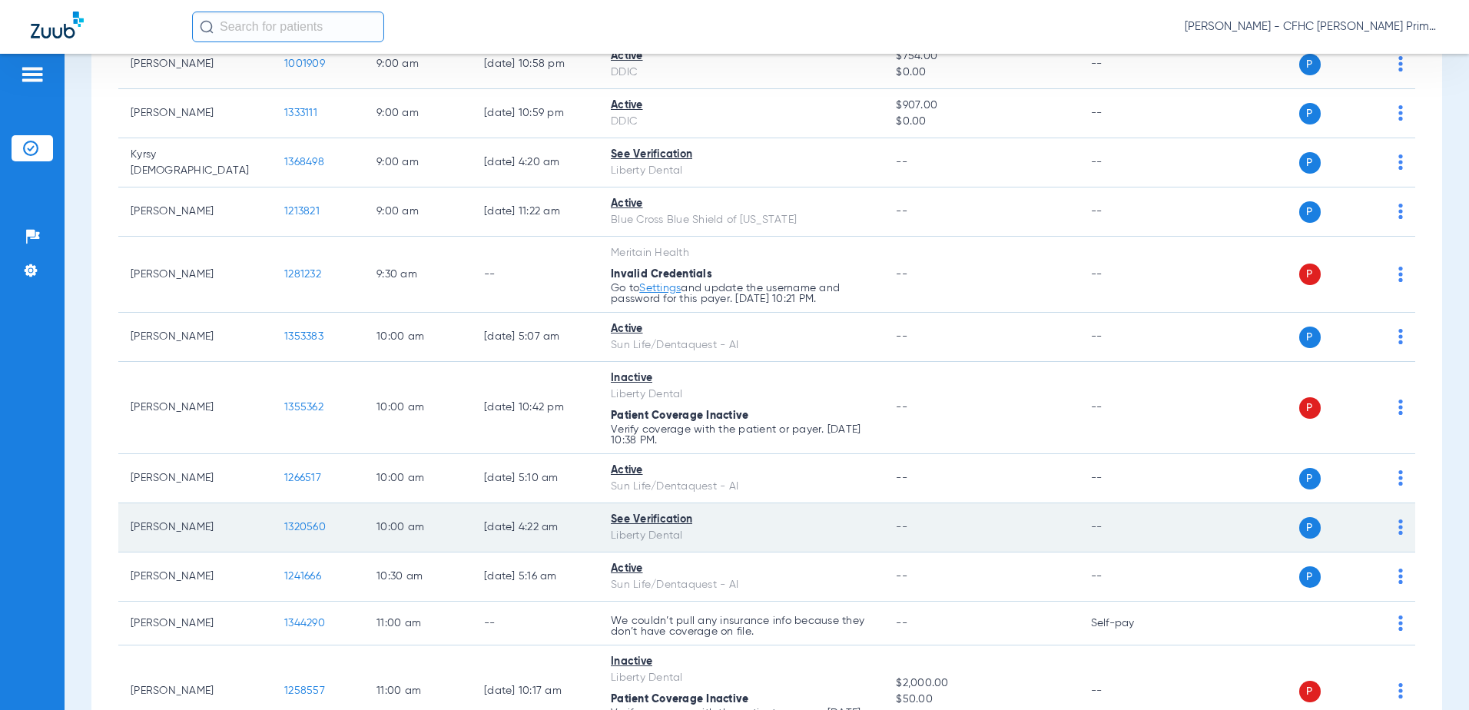
click at [305, 531] on span "1320560" at bounding box center [304, 527] width 41 height 11
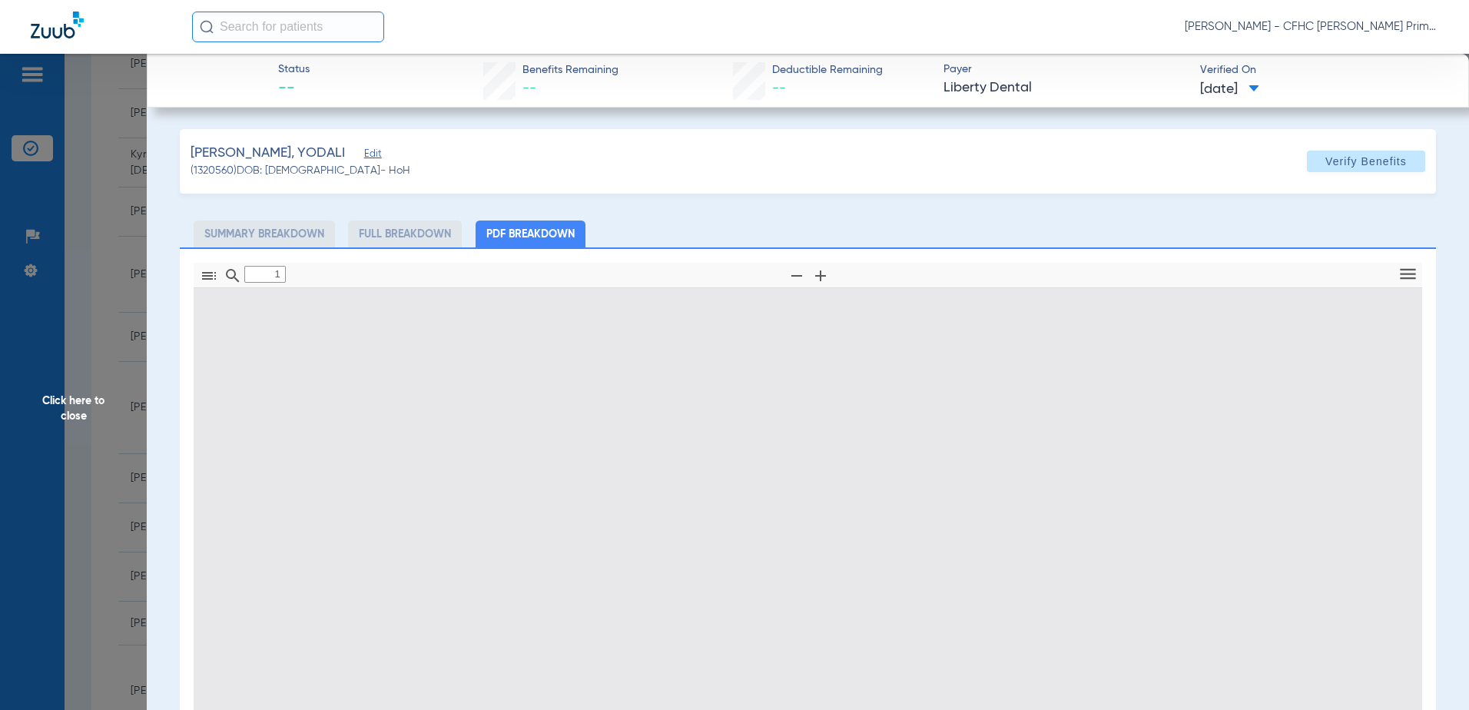
type input "0"
select select "page-width"
type input "1"
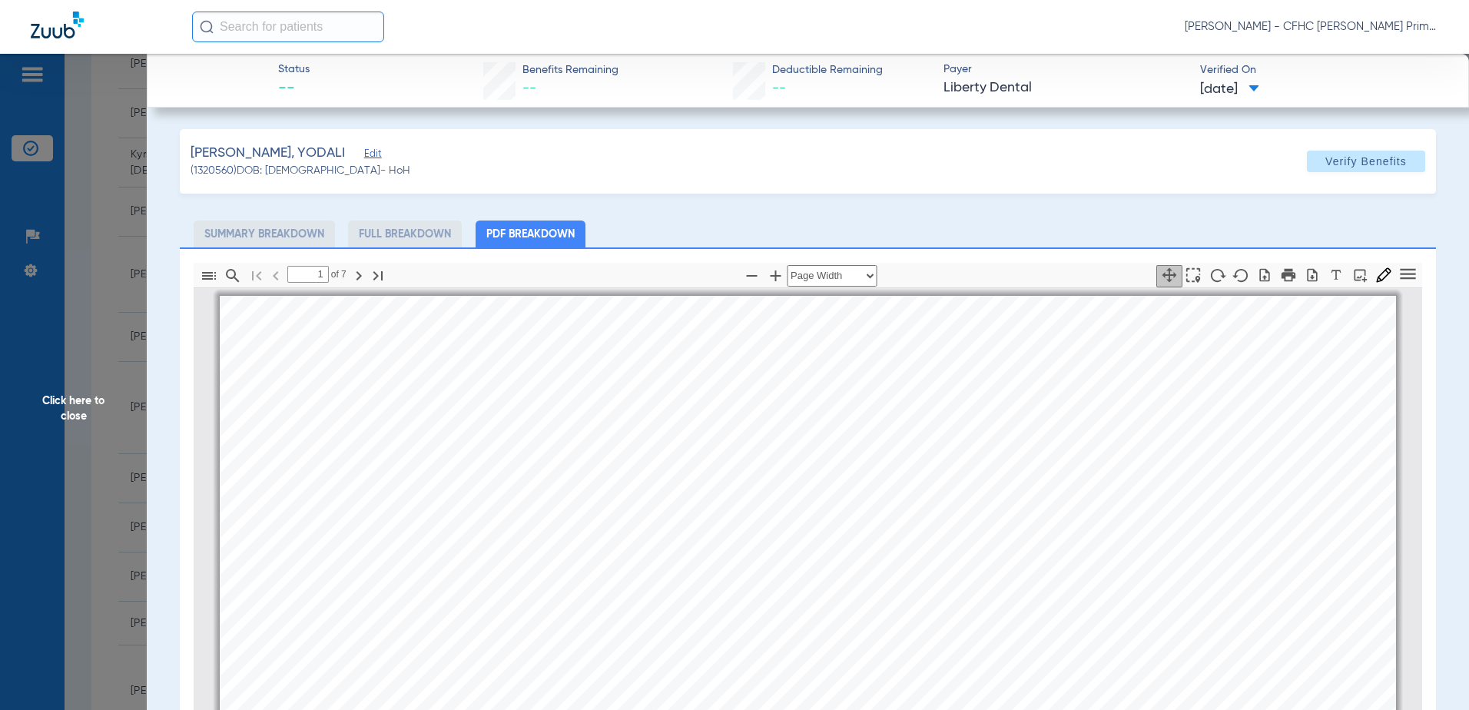
scroll to position [8, 0]
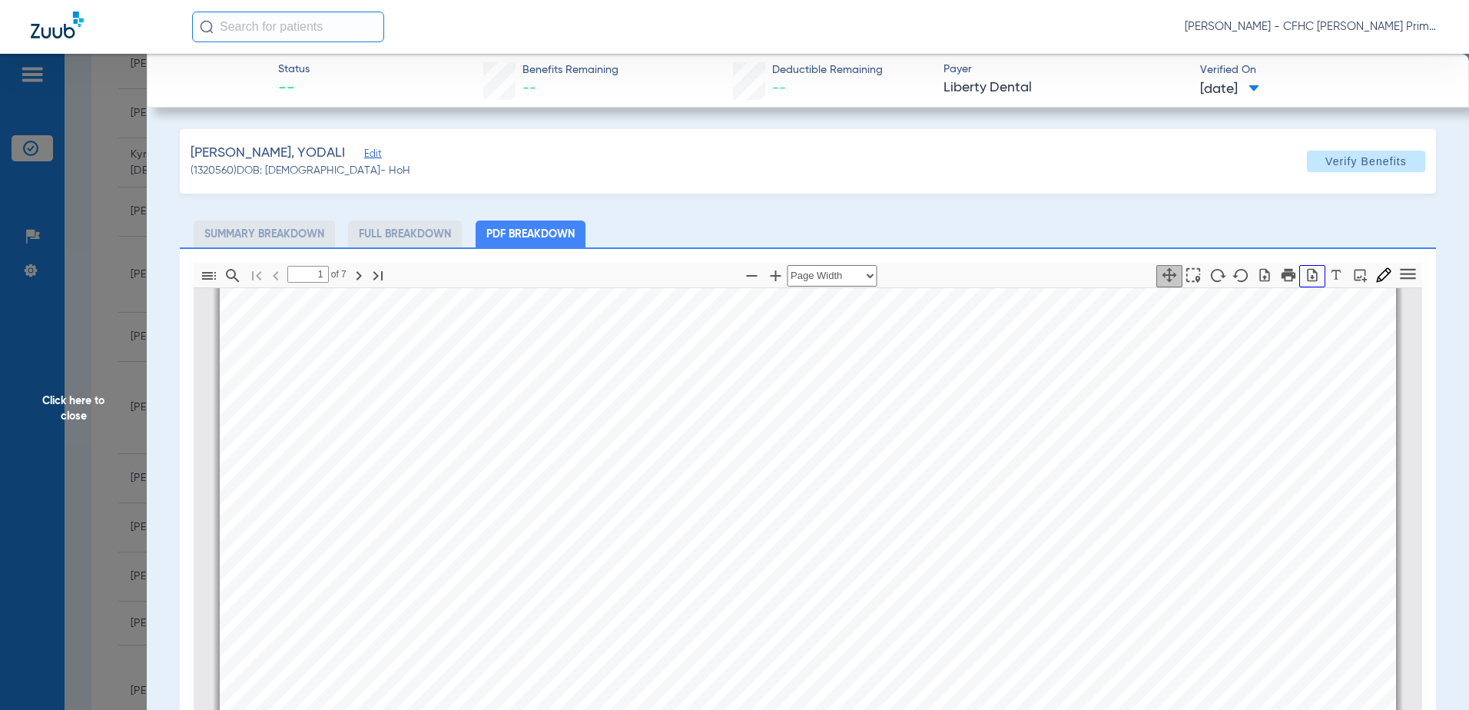
click at [1308, 278] on icon "button" at bounding box center [1313, 274] width 10 height 13
click at [1308, 276] on icon "button" at bounding box center [1313, 274] width 10 height 13
click at [75, 400] on span "Click here to close" at bounding box center [73, 409] width 147 height 710
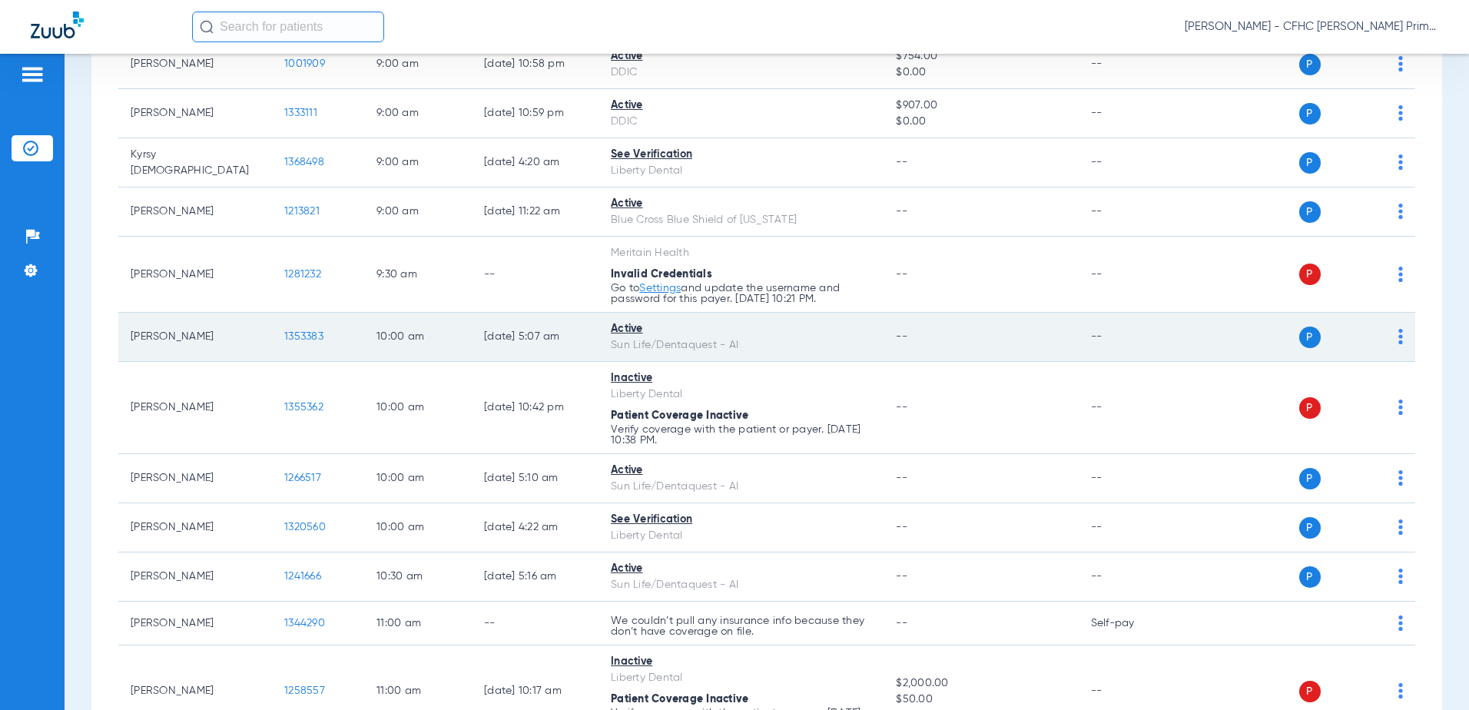
click at [299, 333] on span "1353383" at bounding box center [303, 336] width 39 height 11
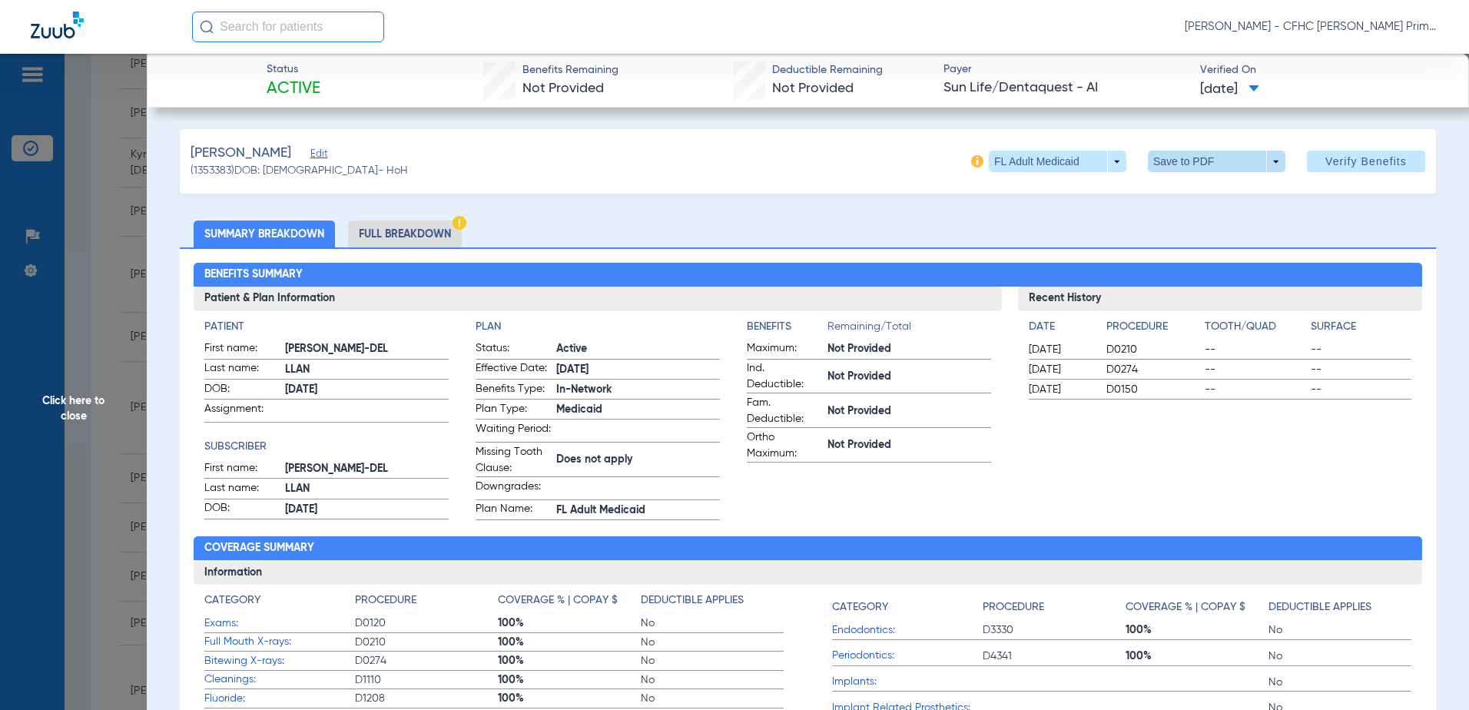
click at [1216, 163] on span at bounding box center [1216, 161] width 37 height 37
click at [1206, 194] on span "Save to PDF" at bounding box center [1210, 192] width 61 height 11
click at [81, 403] on span "Click here to close" at bounding box center [73, 409] width 147 height 710
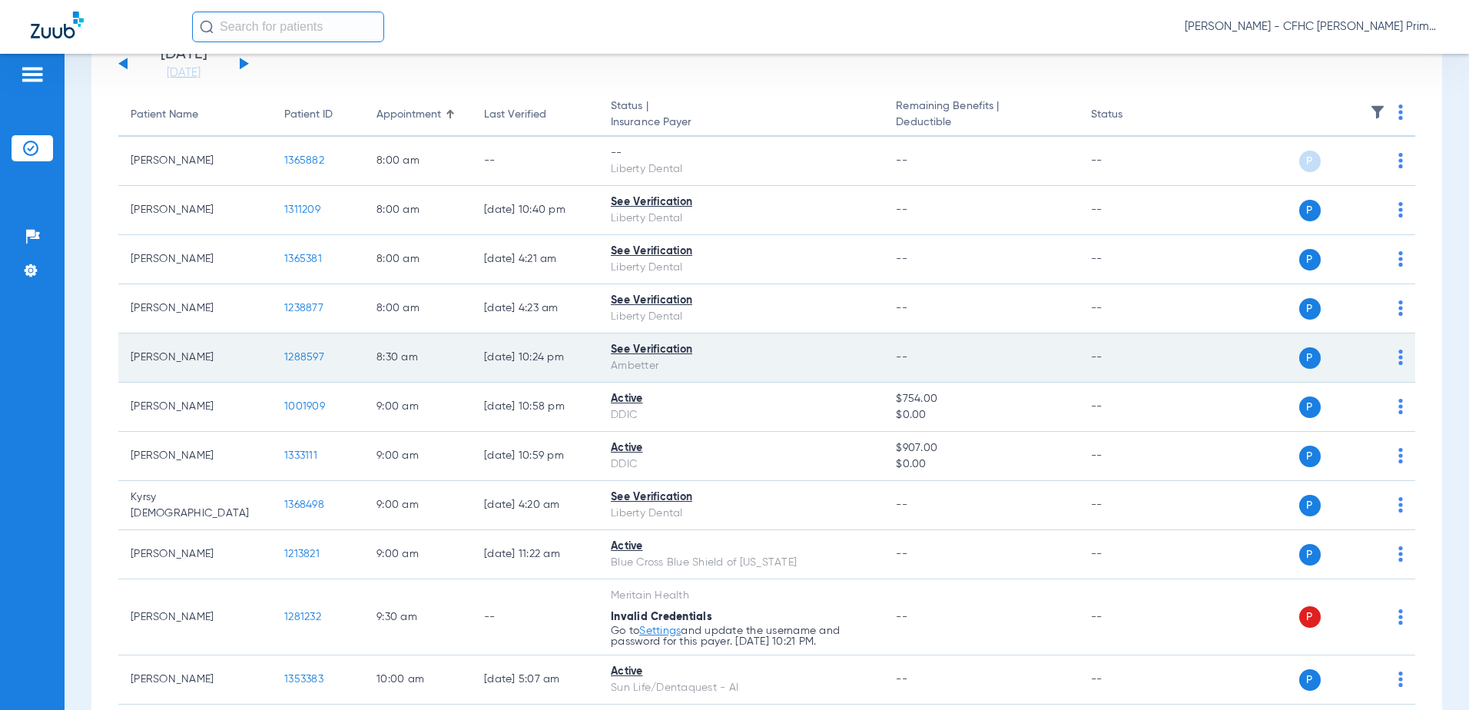
scroll to position [0, 0]
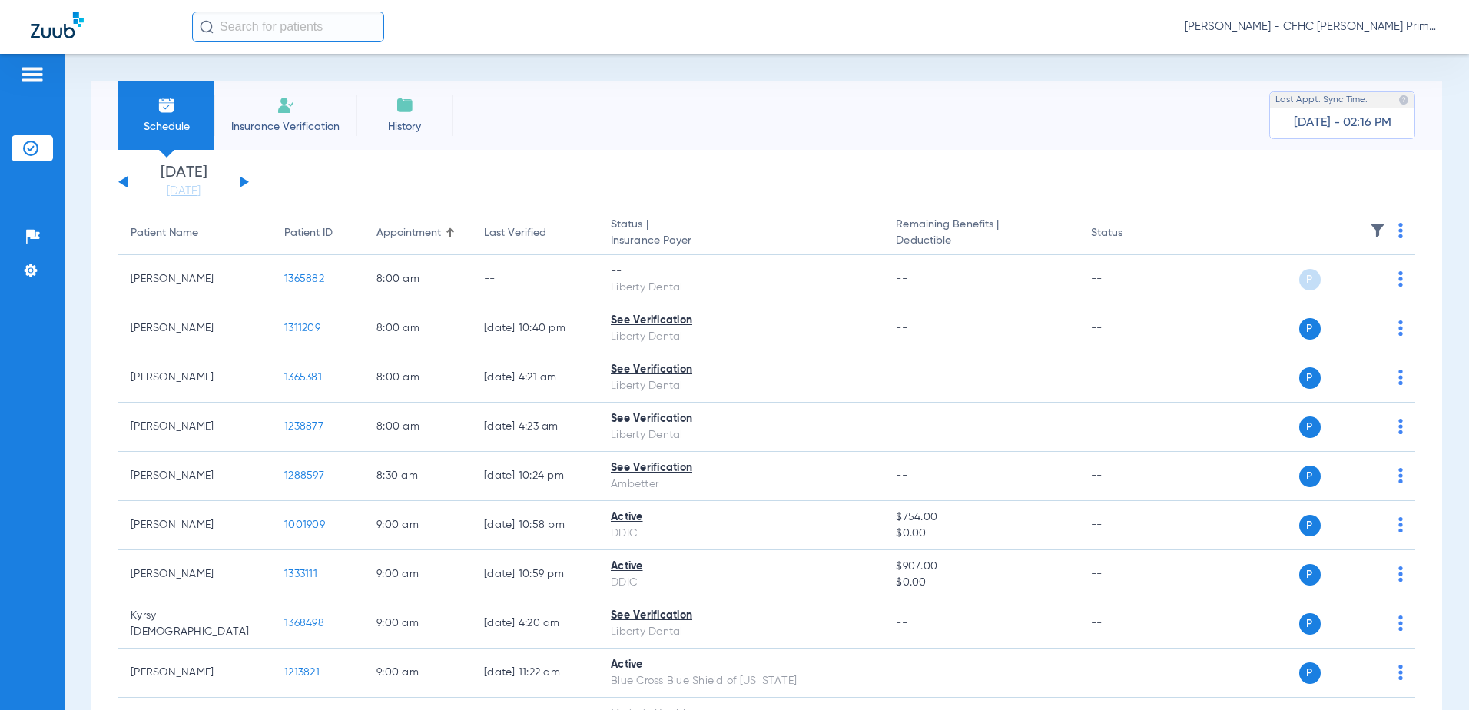
click at [973, 213] on th "Remaining Benefits | Deductible" at bounding box center [981, 233] width 194 height 43
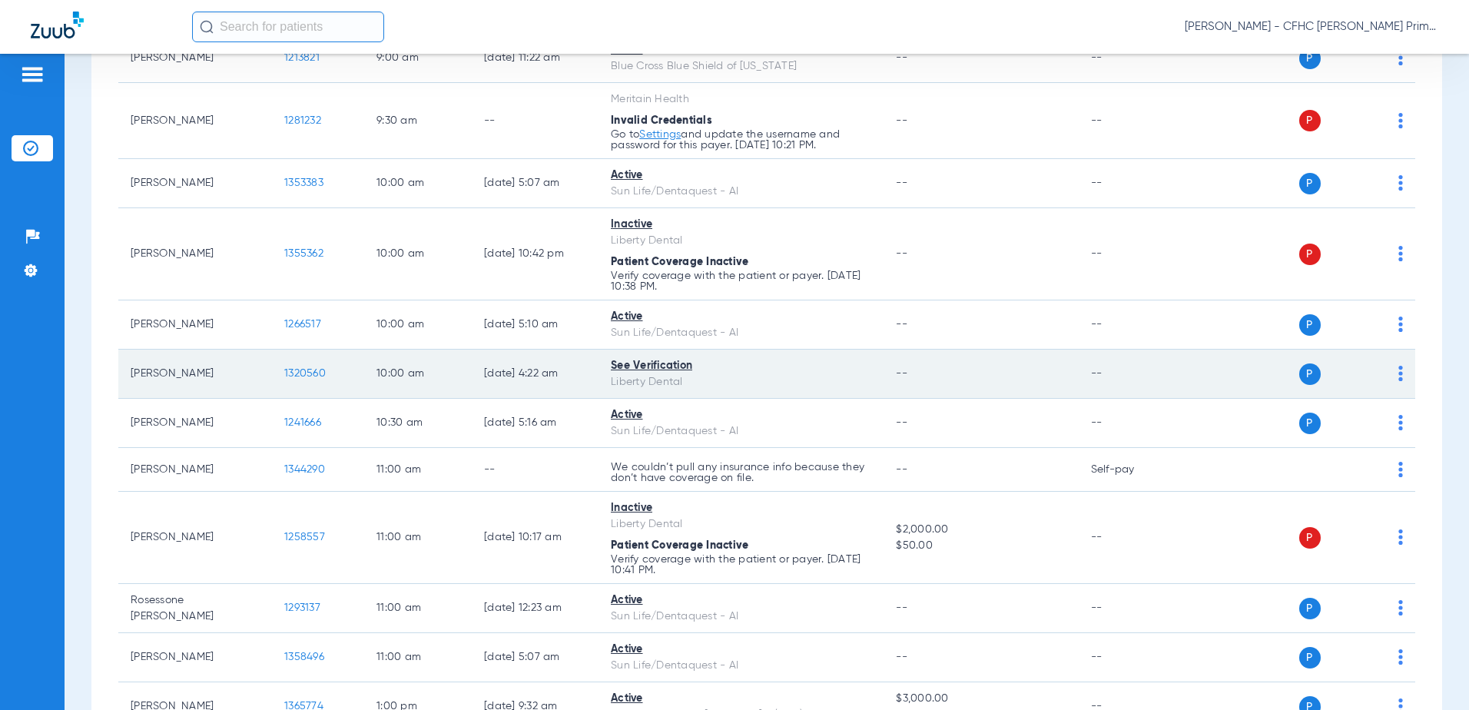
scroll to position [691, 0]
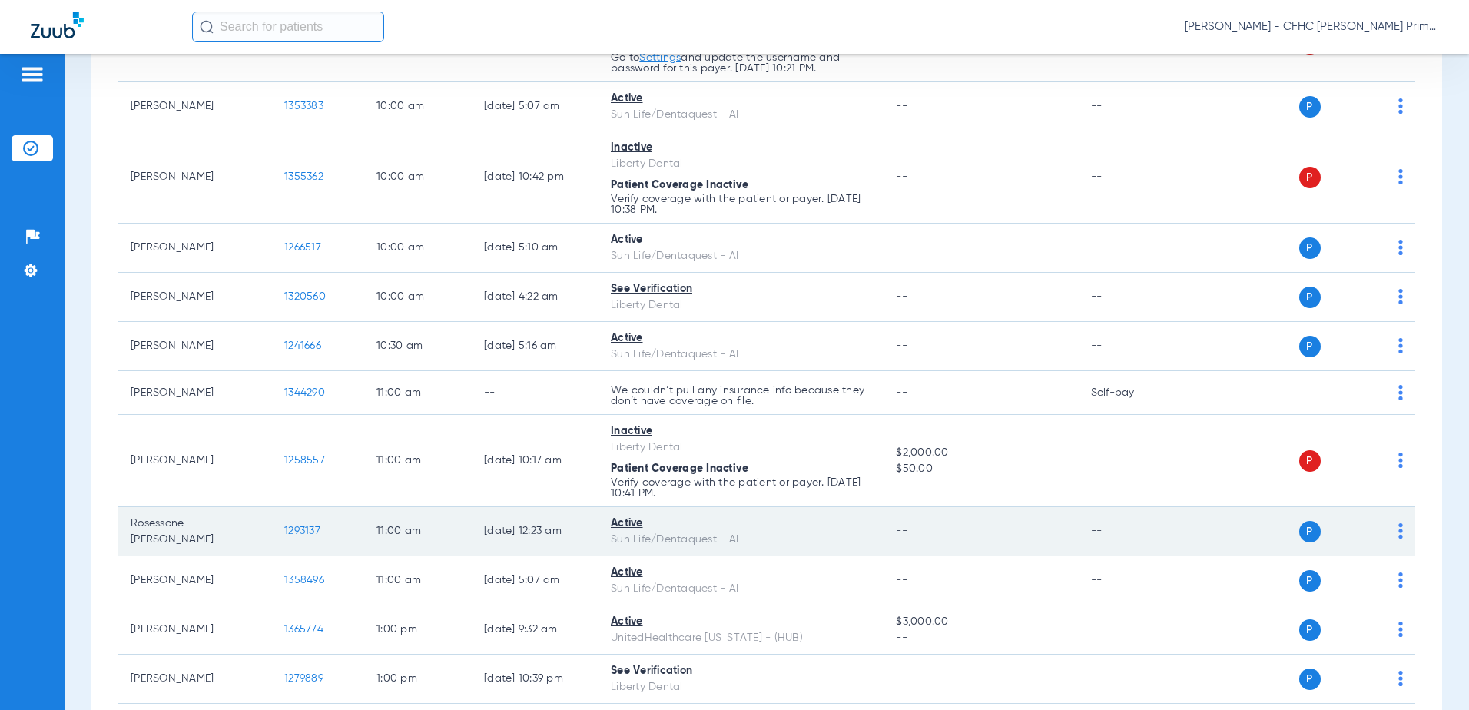
click at [300, 526] on span "1293137" at bounding box center [302, 531] width 36 height 11
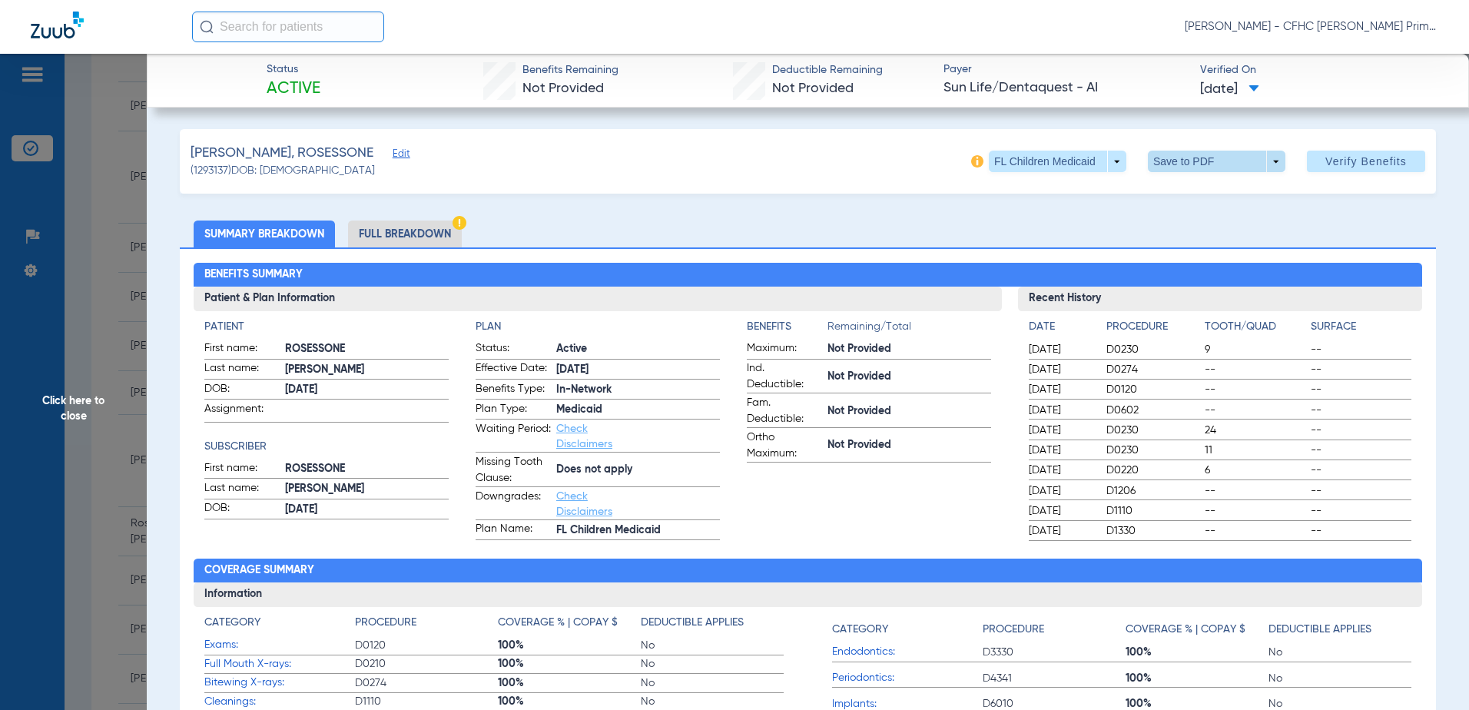
click at [1217, 165] on span at bounding box center [1216, 161] width 37 height 37
click at [1203, 197] on span "Save to PDF" at bounding box center [1210, 192] width 61 height 11
click at [89, 407] on span "Click here to close" at bounding box center [73, 409] width 147 height 710
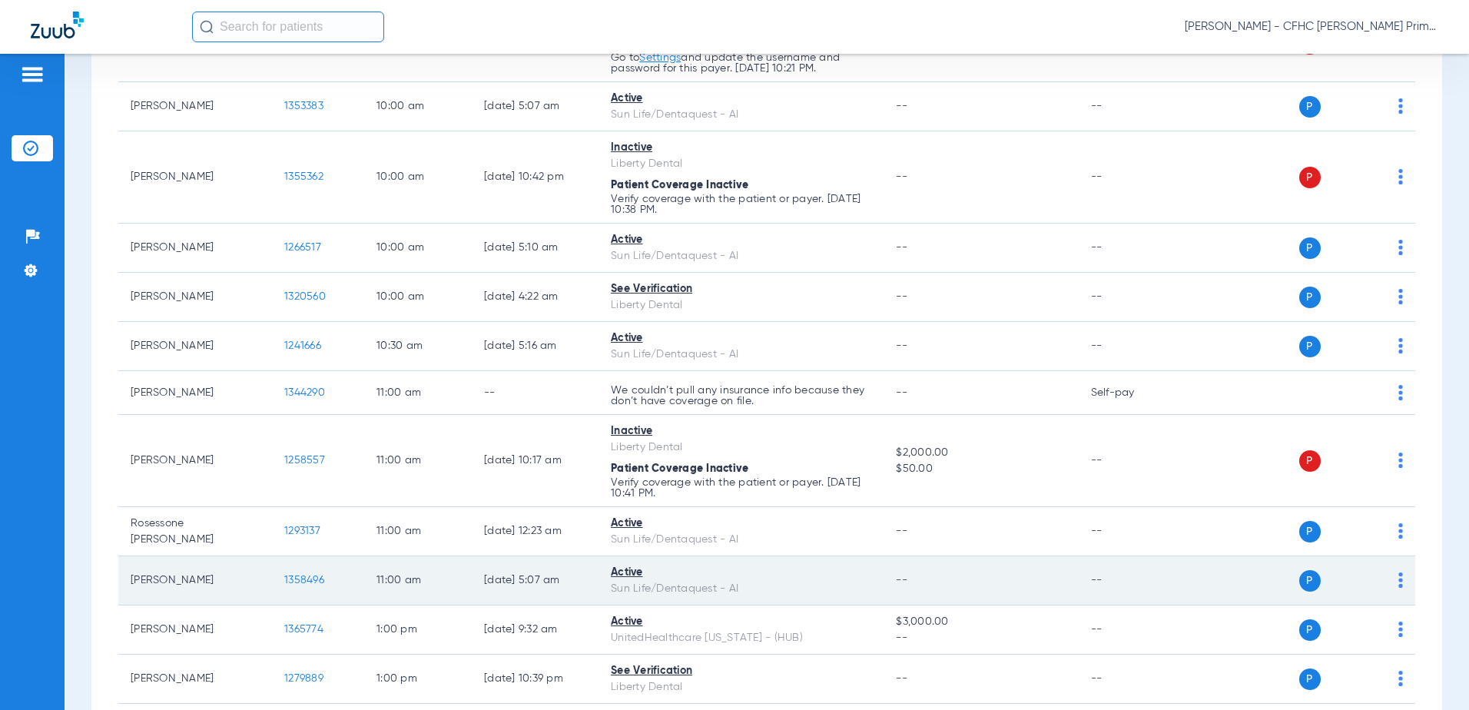
click at [312, 579] on span "1358496" at bounding box center [304, 580] width 40 height 11
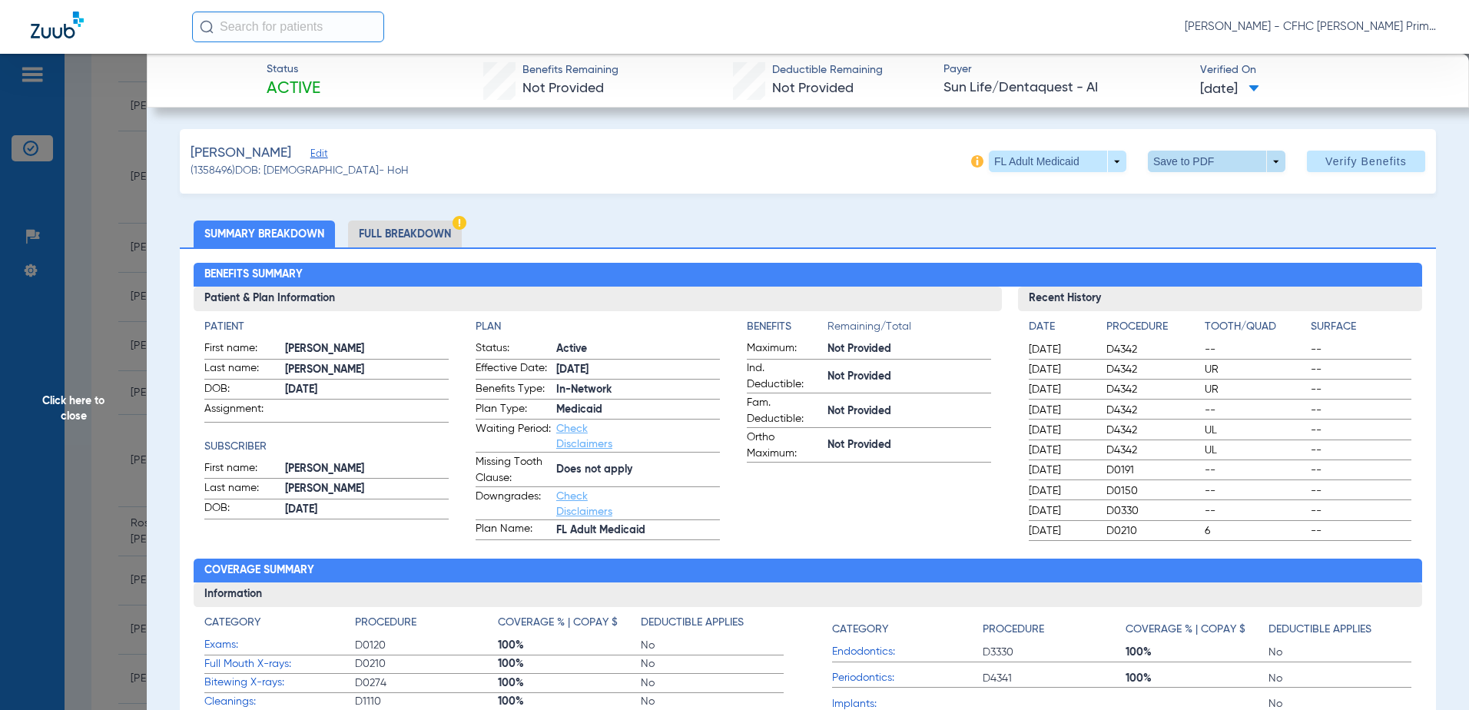
click at [1199, 164] on span at bounding box center [1216, 161] width 37 height 37
click at [1198, 203] on button "insert_drive_file Save to PDF" at bounding box center [1195, 192] width 116 height 31
